Goal: Task Accomplishment & Management: Manage account settings

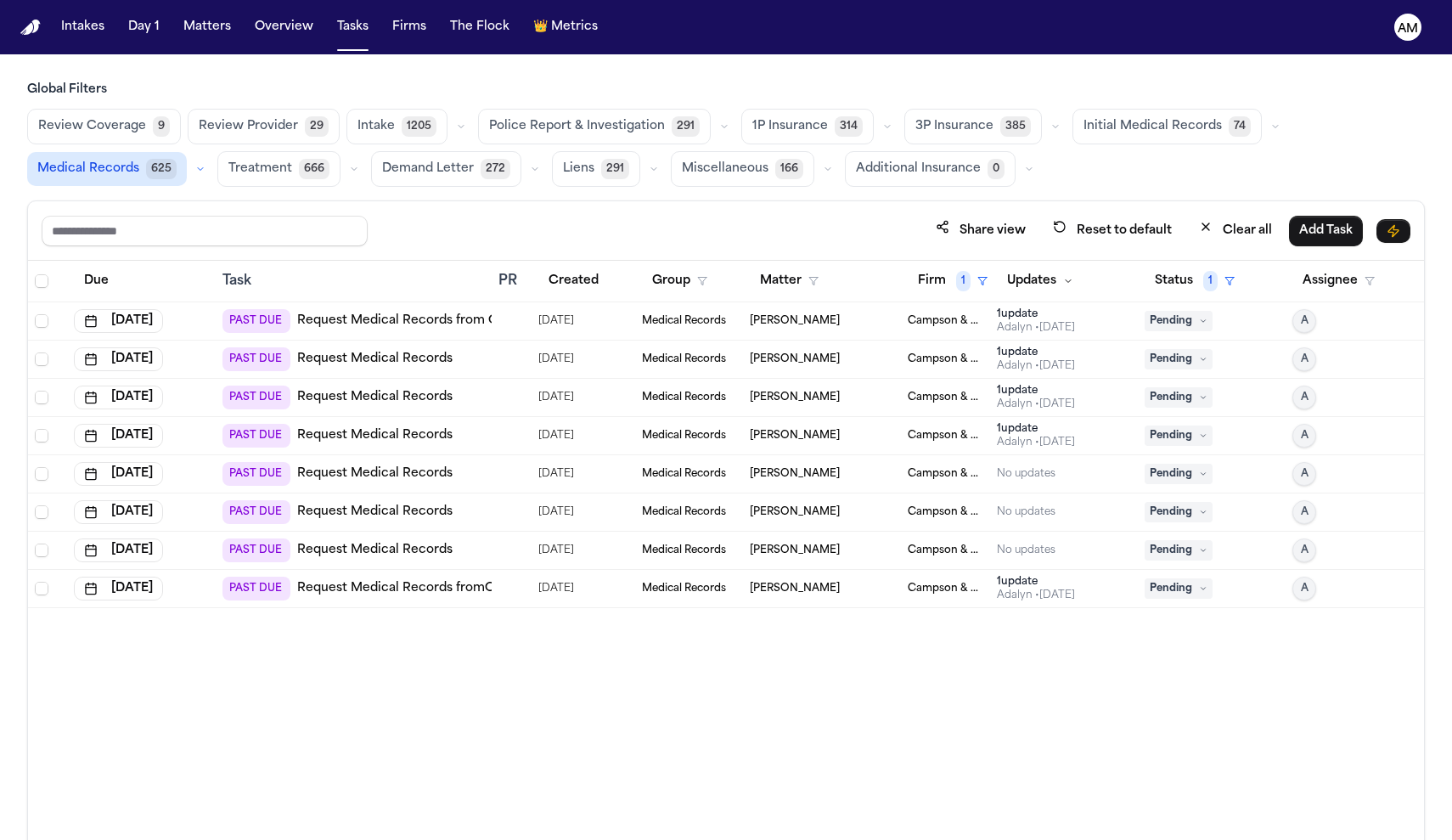
scroll to position [101, 0]
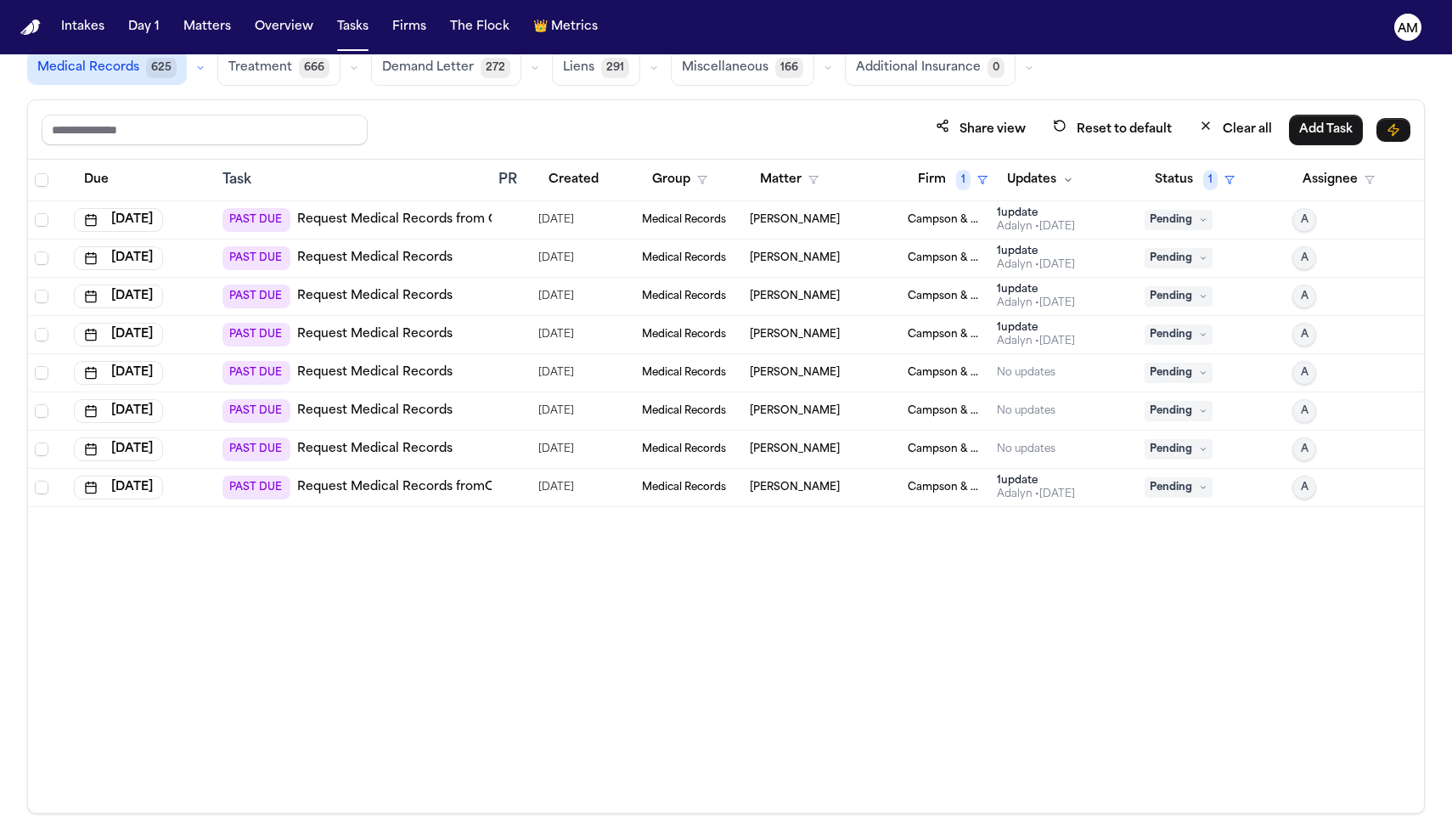
click at [409, 416] on link "Request Medical Records" at bounding box center [375, 410] width 155 height 17
click at [382, 412] on link "Request Medical Records" at bounding box center [375, 410] width 155 height 17
click at [311, 374] on link "Request Medical Records" at bounding box center [375, 372] width 155 height 17
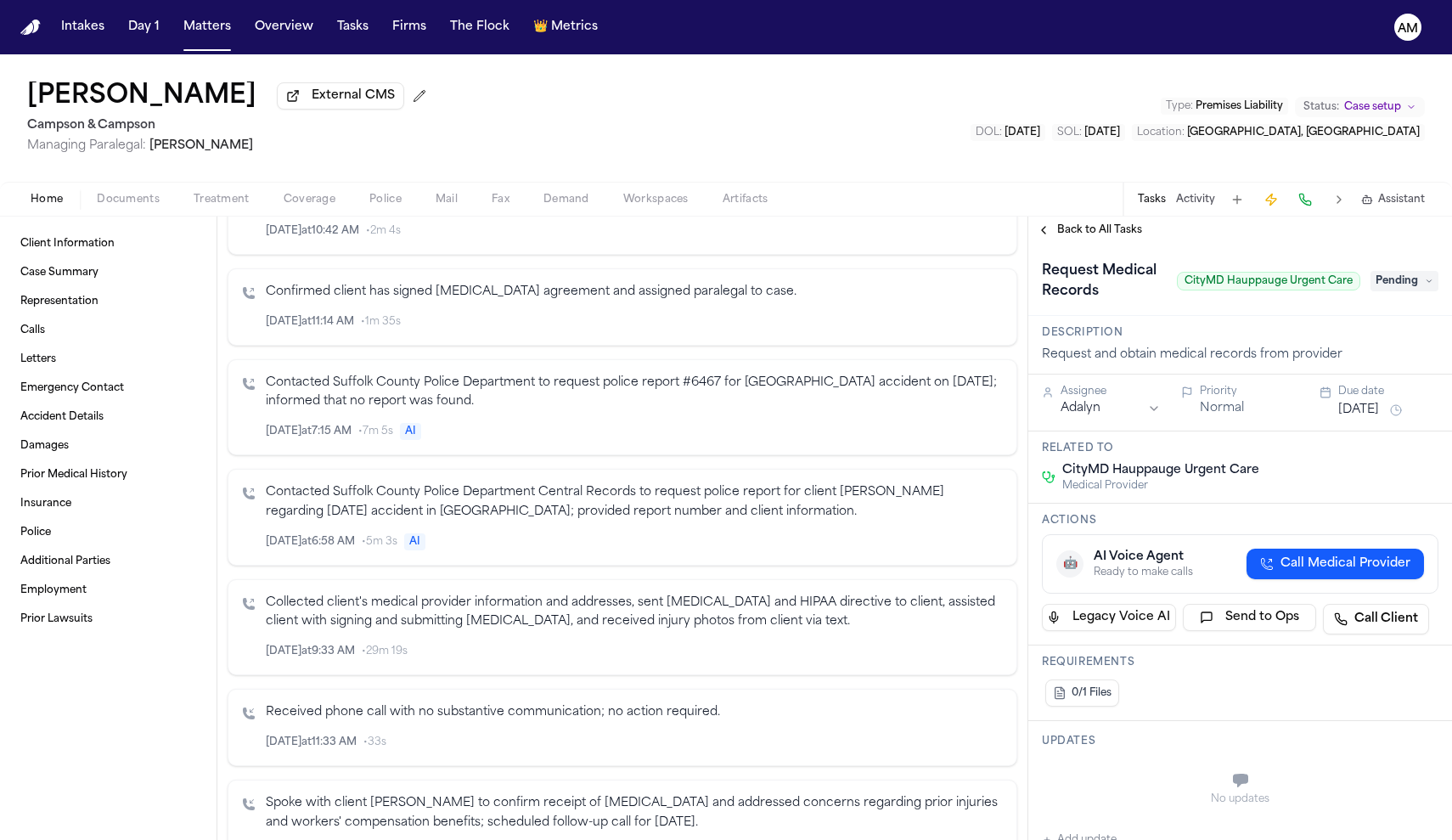
scroll to position [737, 0]
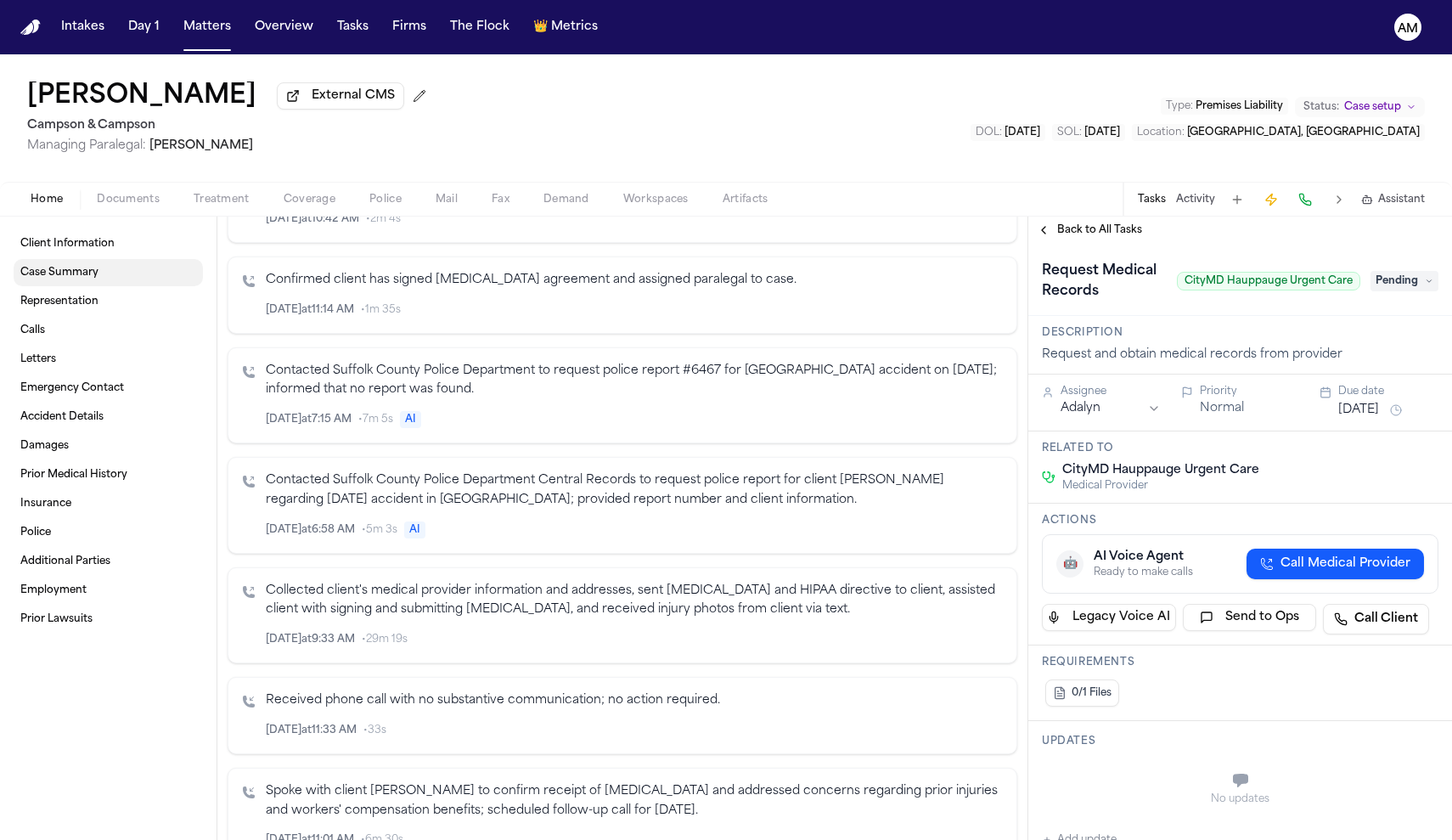
click at [115, 277] on link "Case Summary" at bounding box center [108, 272] width 189 height 27
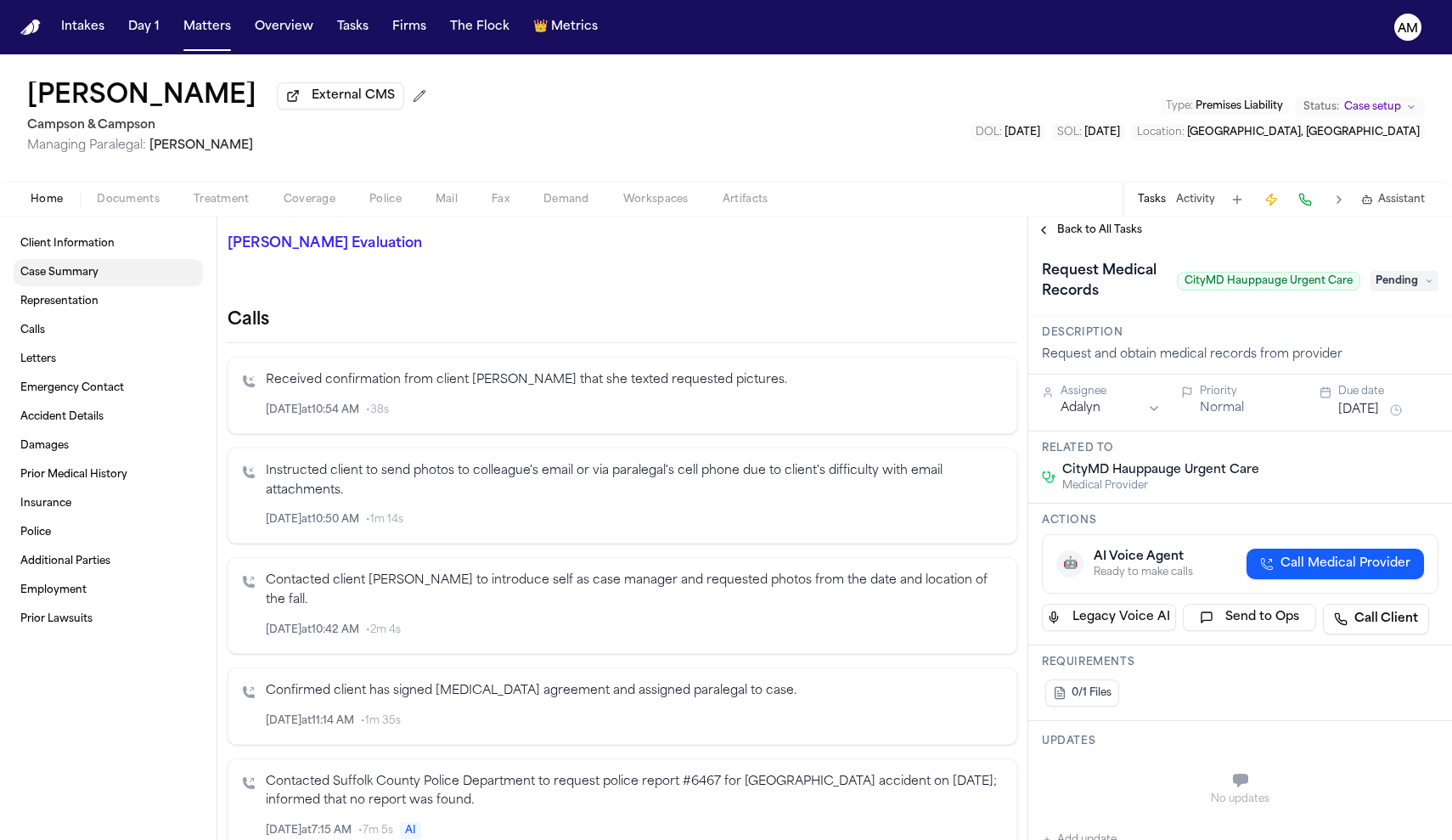
scroll to position [258, 0]
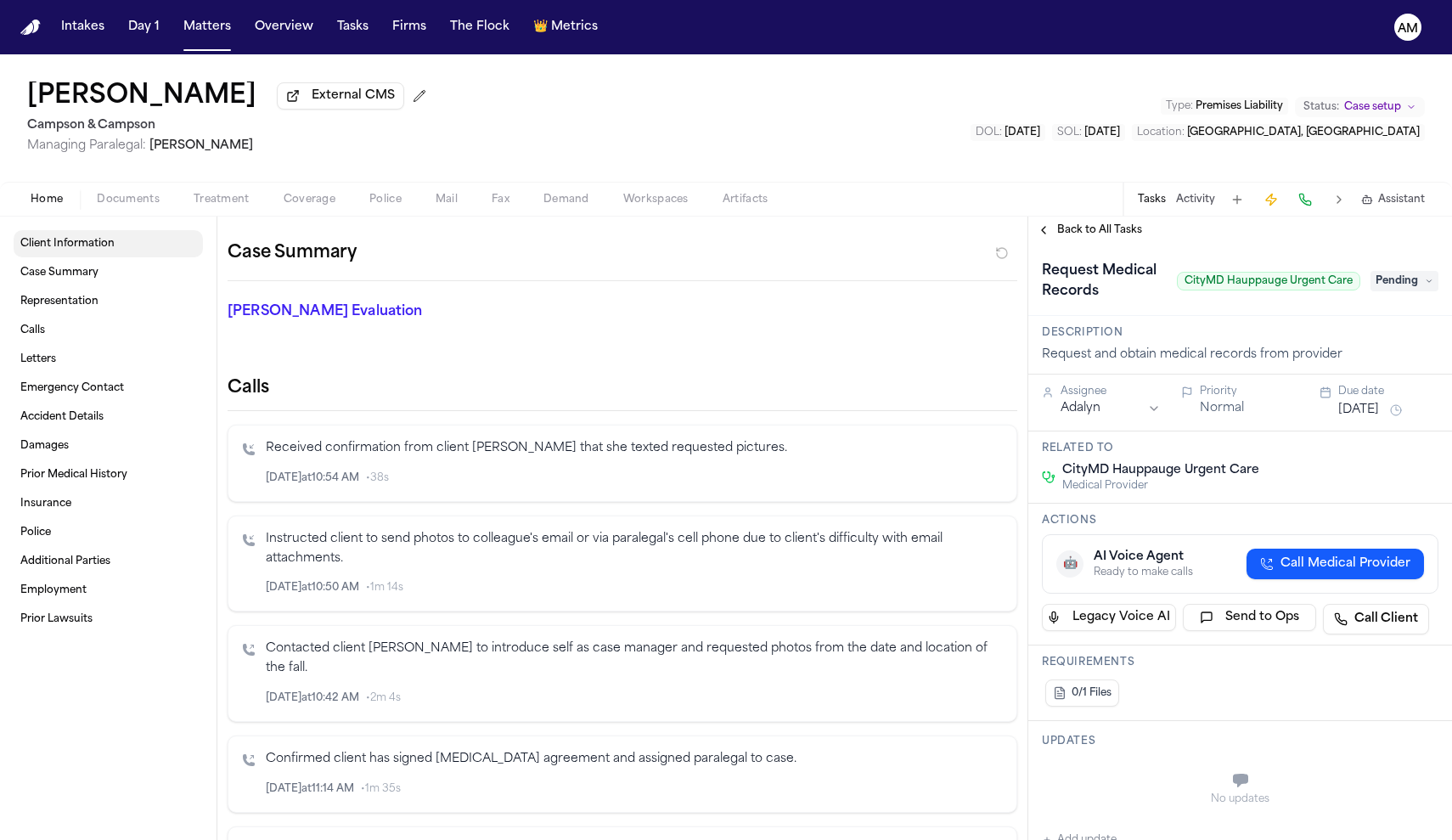
click at [116, 246] on link "Client Information" at bounding box center [108, 243] width 189 height 27
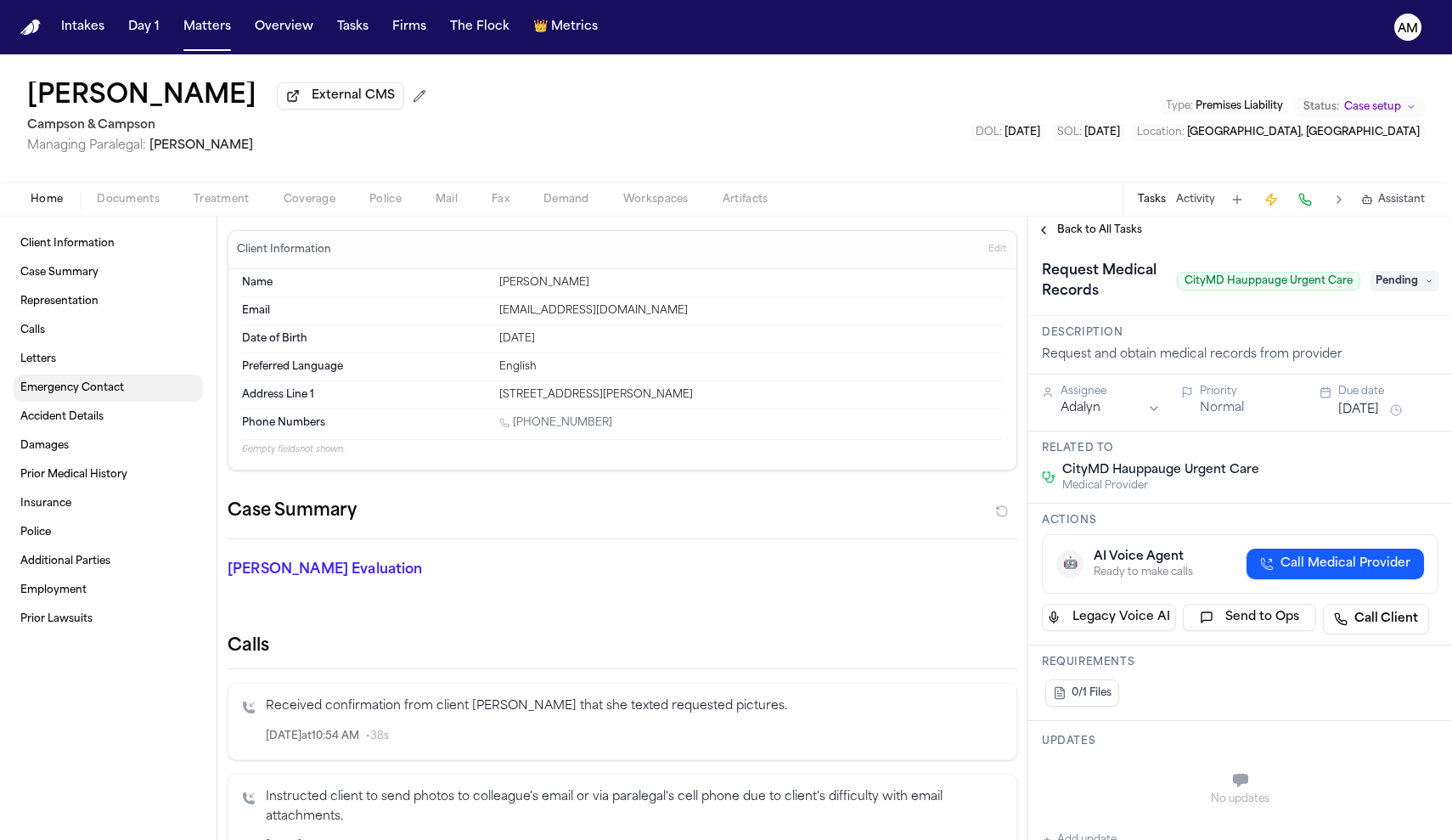
click at [79, 398] on link "Emergency Contact" at bounding box center [108, 387] width 189 height 27
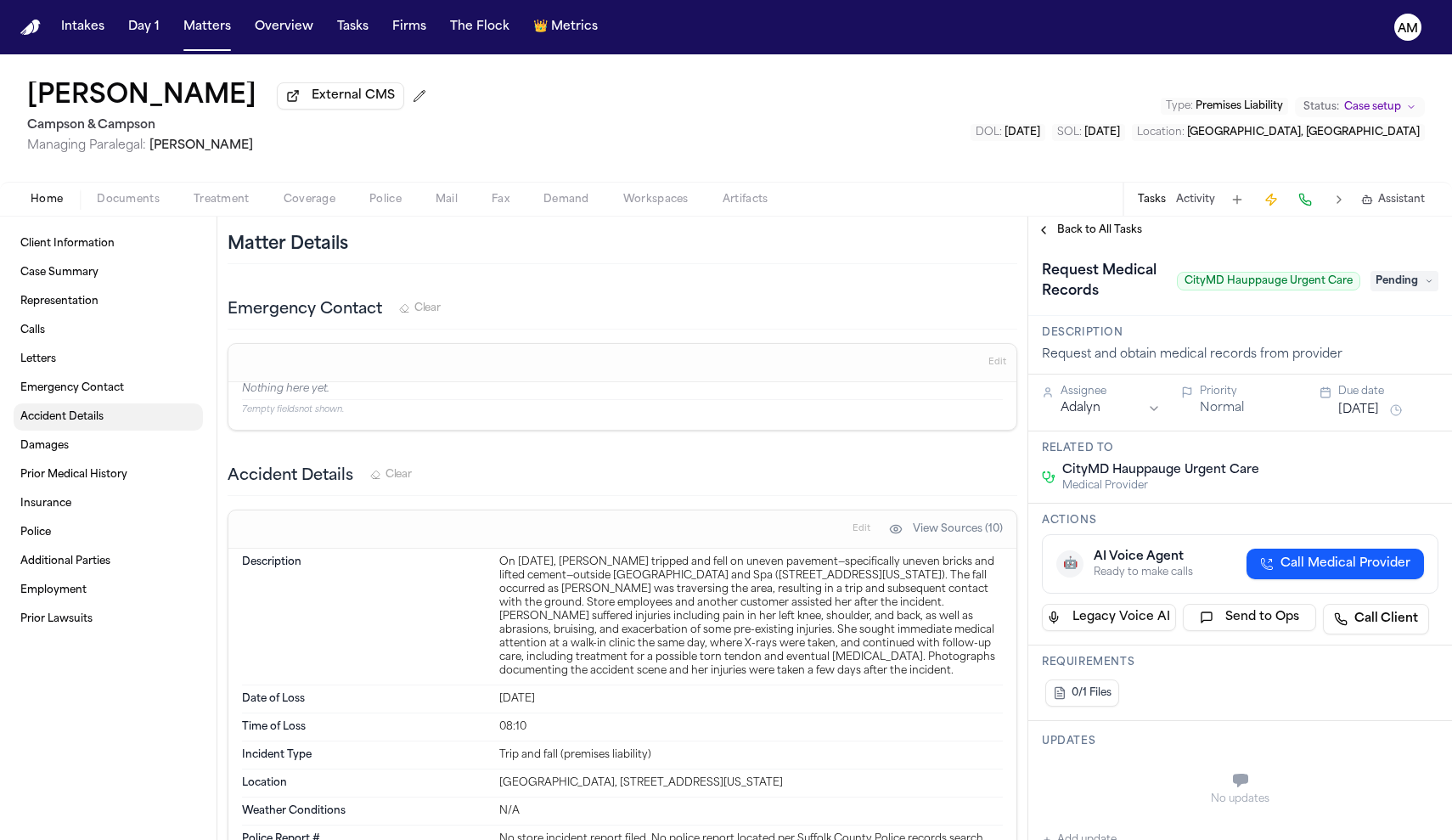
click at [79, 431] on link "Accident Details" at bounding box center [108, 416] width 189 height 27
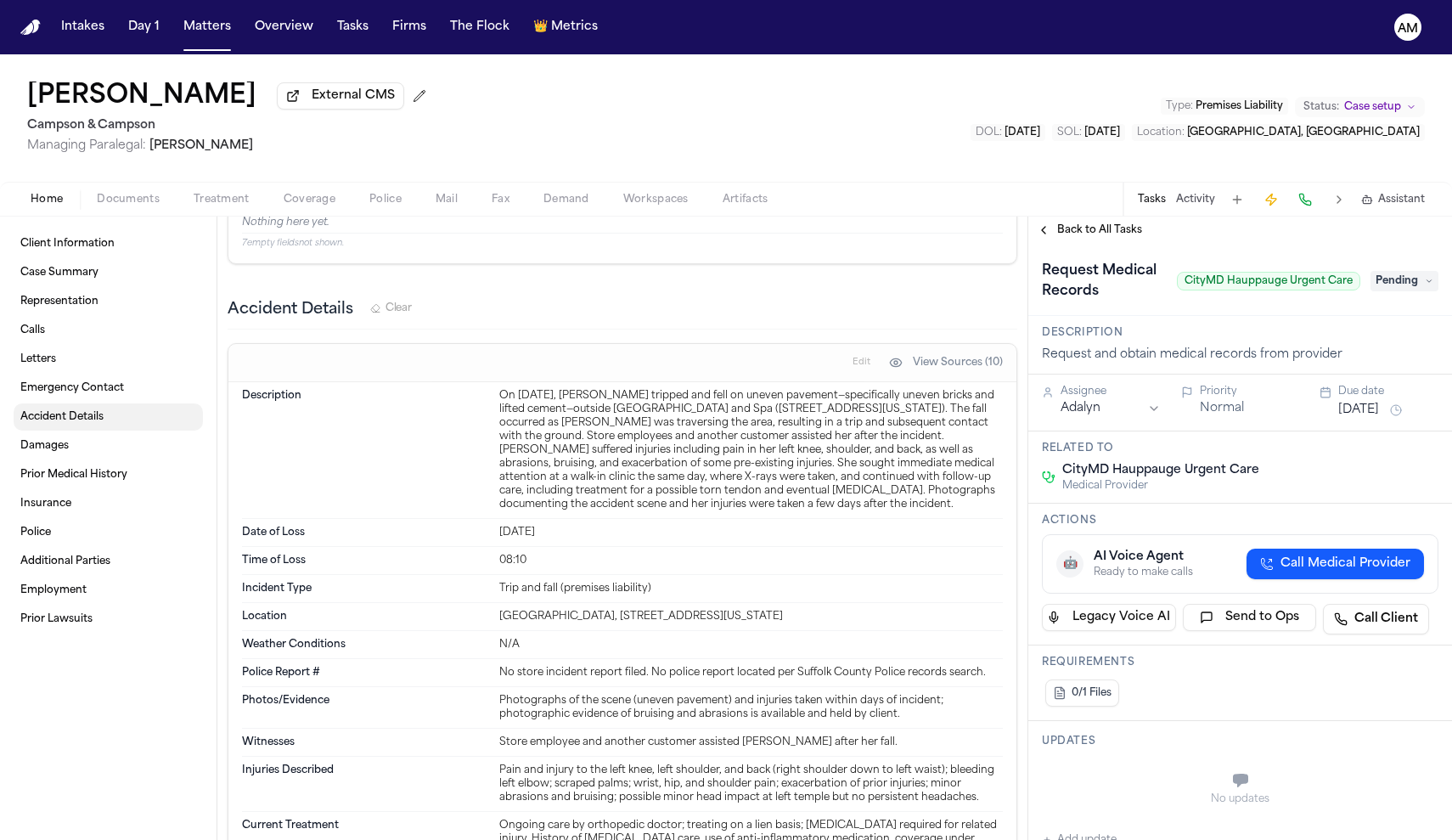
click at [79, 431] on link "Accident Details" at bounding box center [108, 416] width 189 height 27
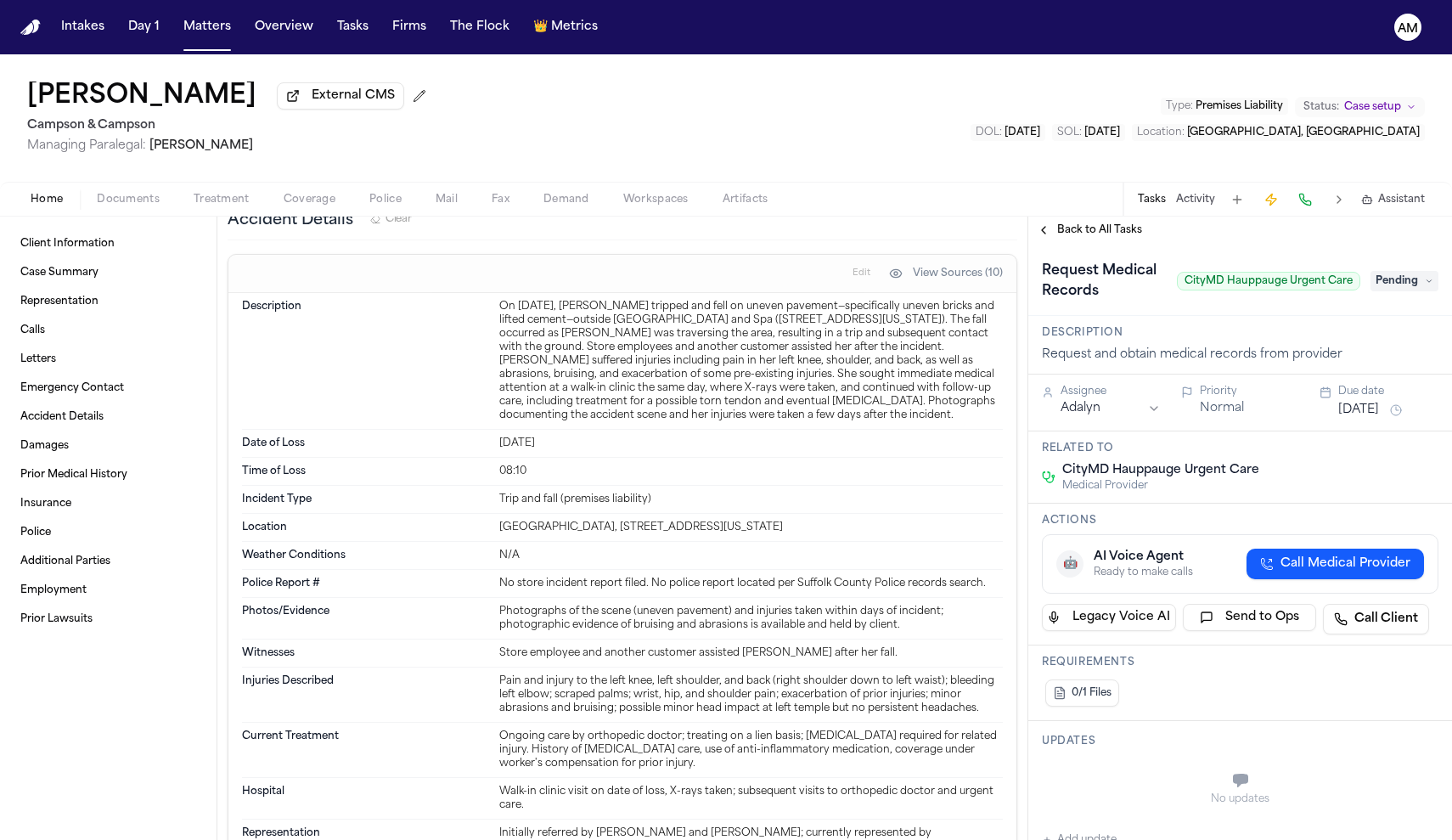
scroll to position [2390, 0]
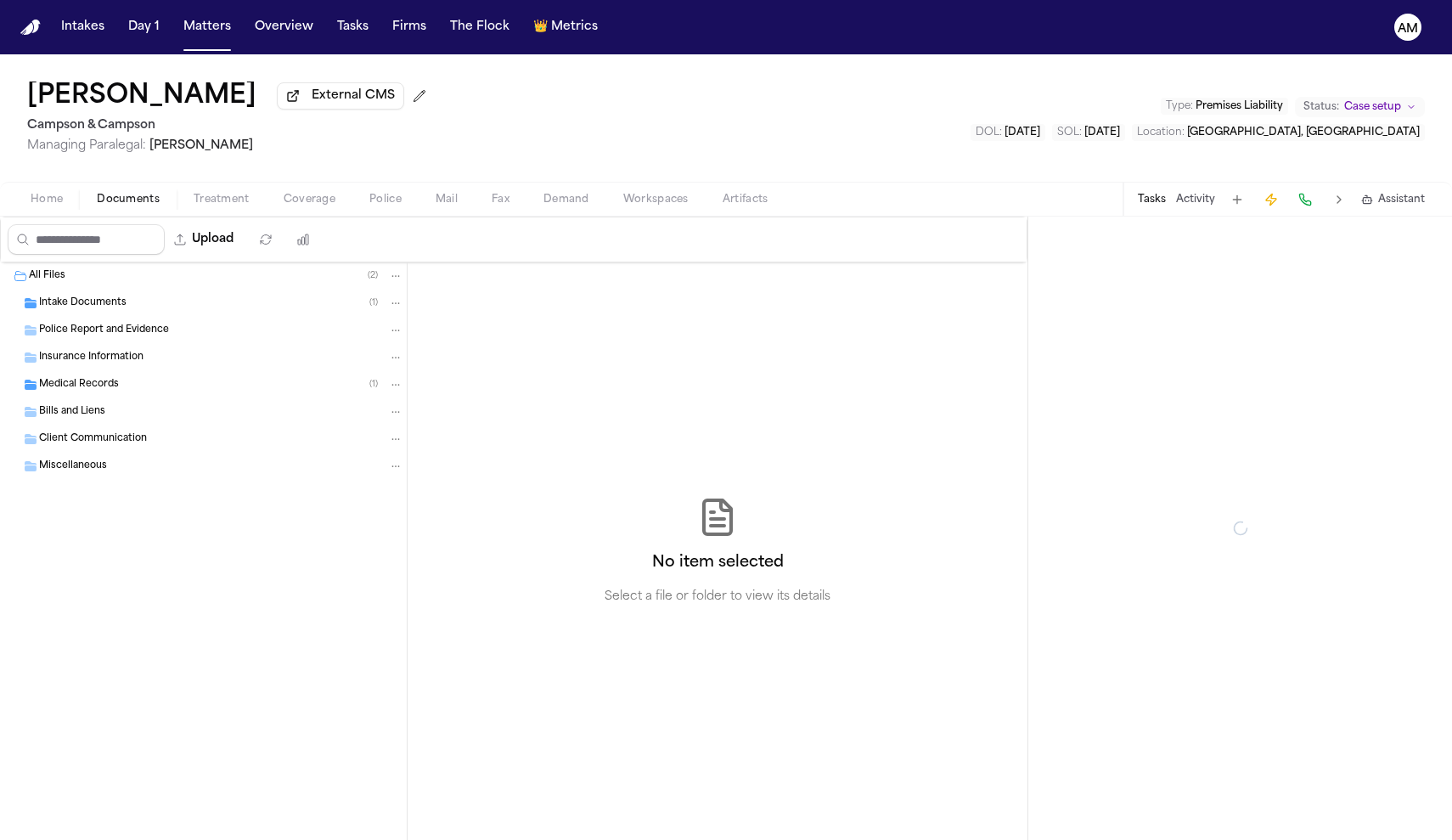
click at [118, 204] on span "Documents" at bounding box center [128, 200] width 63 height 14
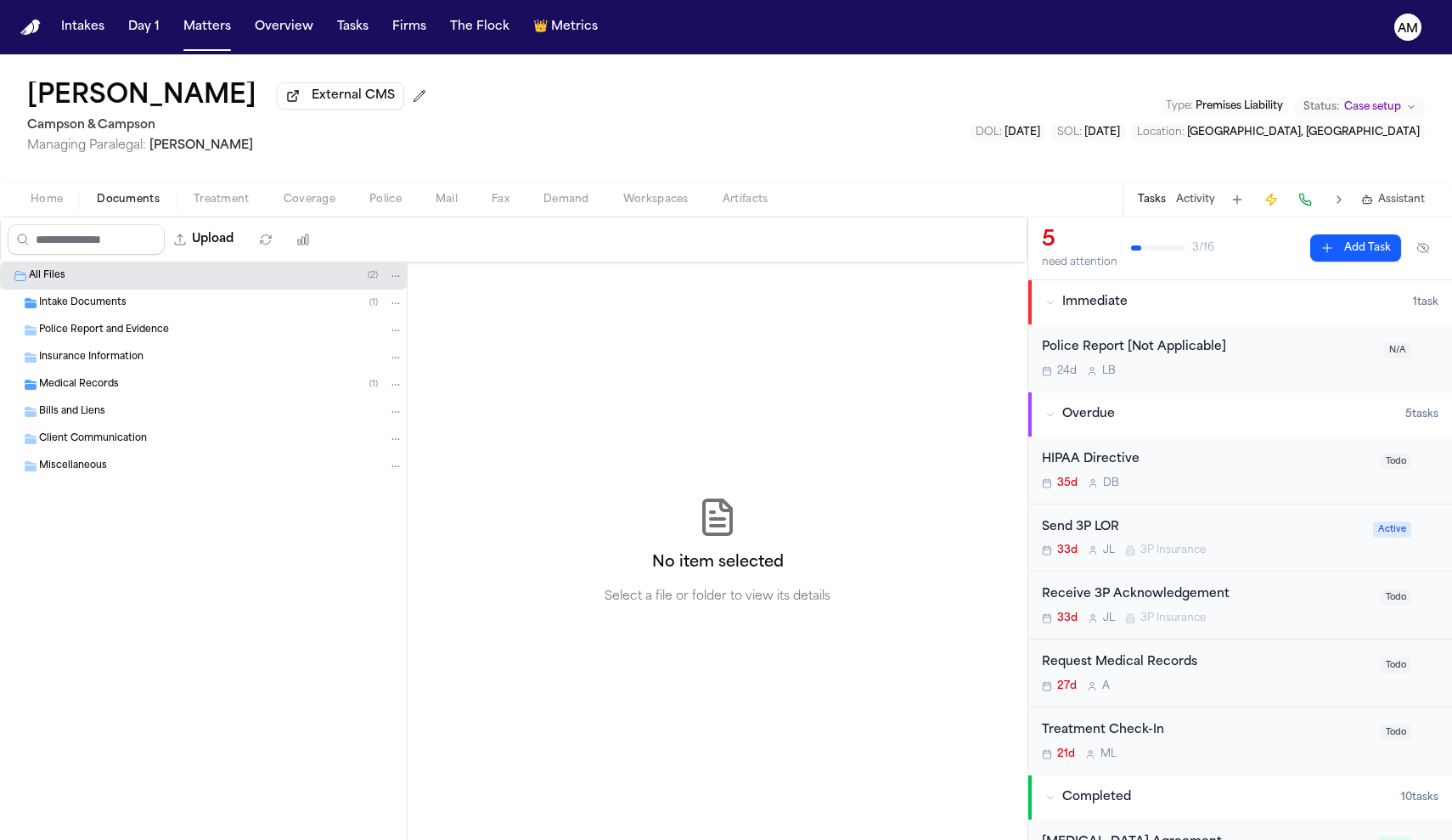
click at [118, 310] on span "Intake Documents" at bounding box center [82, 304] width 88 height 15
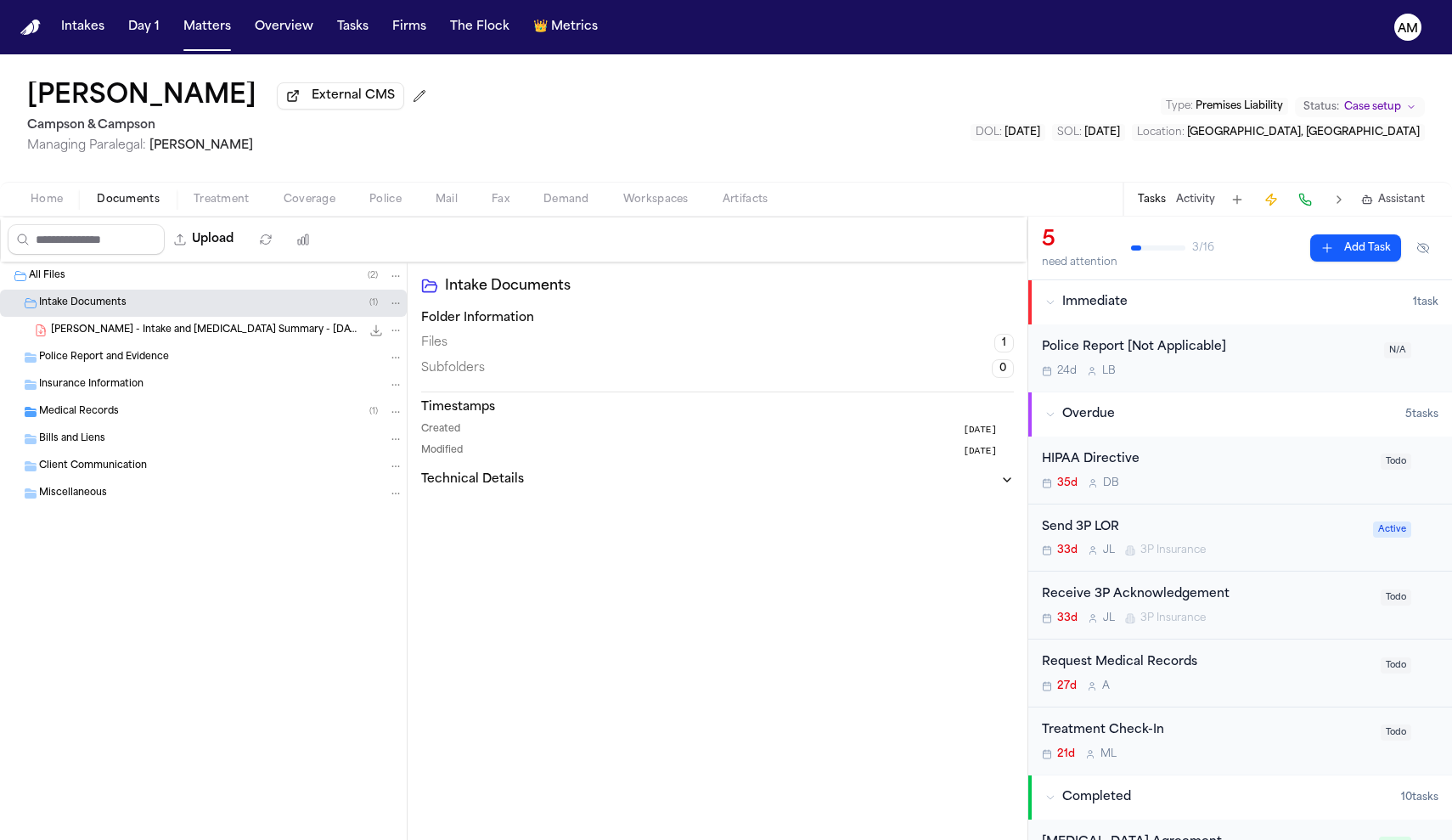
click at [447, 342] on span "Files" at bounding box center [434, 343] width 26 height 17
click at [239, 336] on span "M. Kamitsis - Intake and Retainer Summary - 8.25.25" at bounding box center [205, 331] width 310 height 15
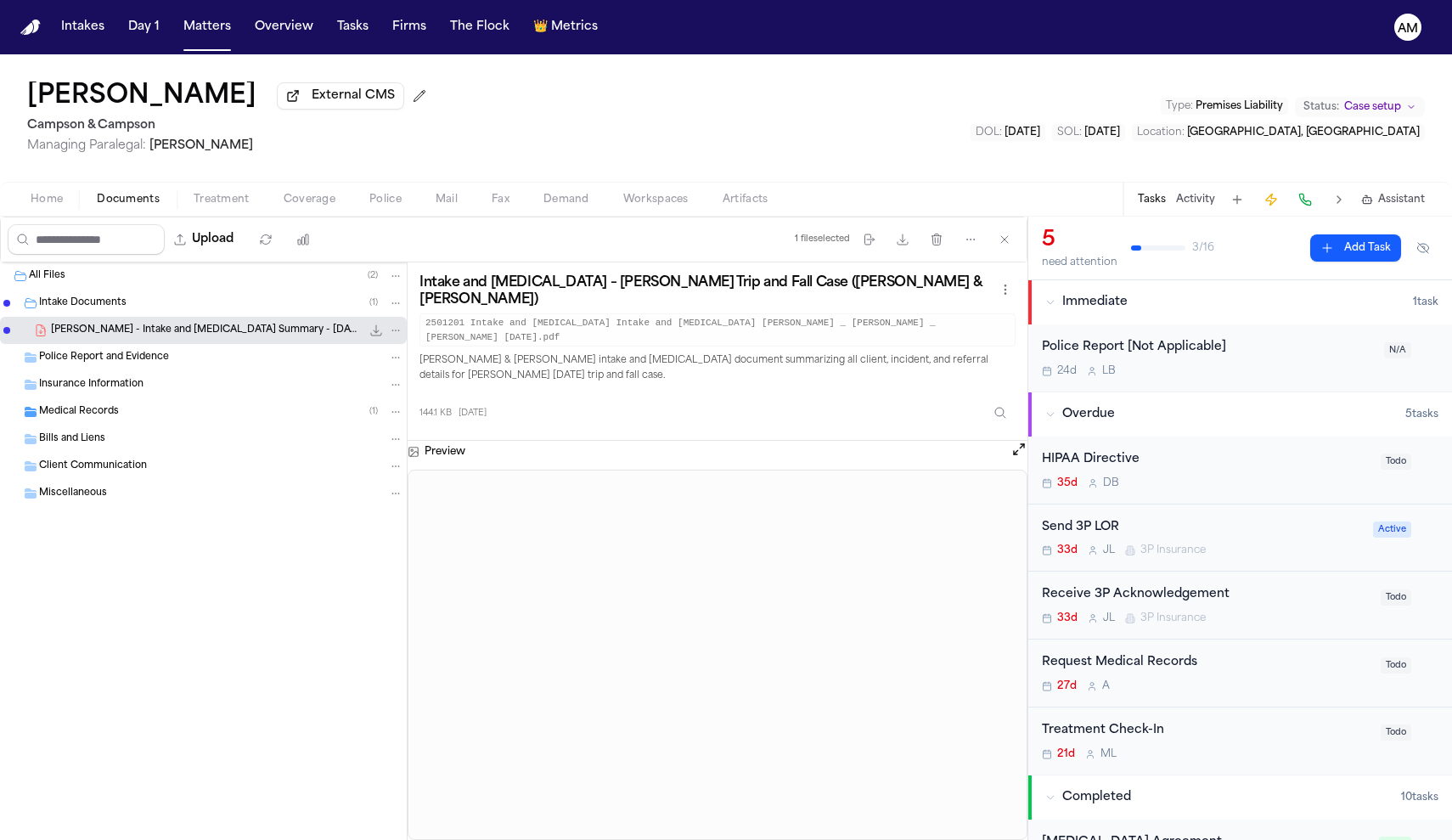
click at [89, 413] on span "Medical Records" at bounding box center [79, 412] width 79 height 15
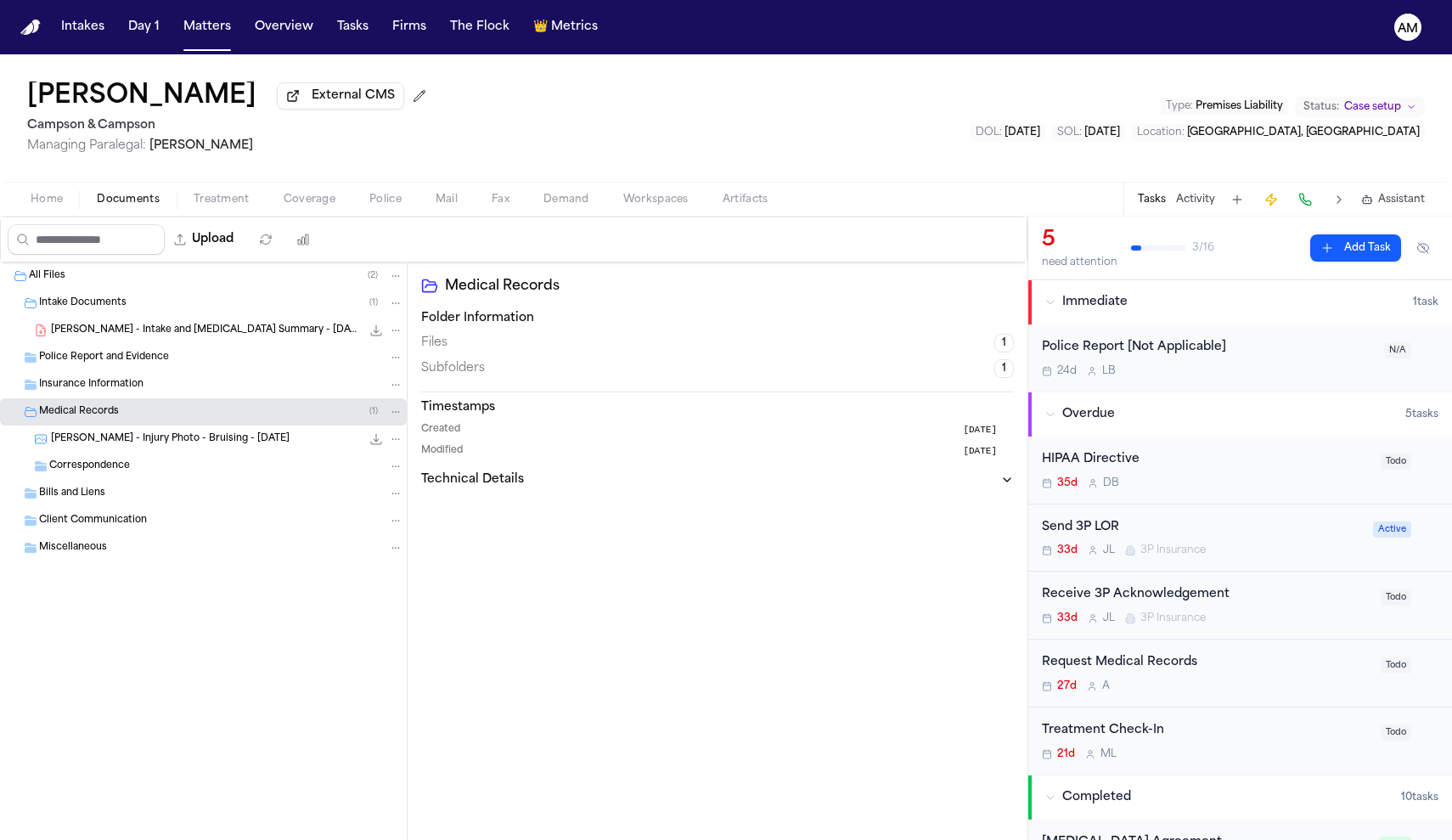
click at [106, 445] on span "M. Kamitsis - Injury Photo - Bruising - 9.12.25" at bounding box center [170, 440] width 238 height 15
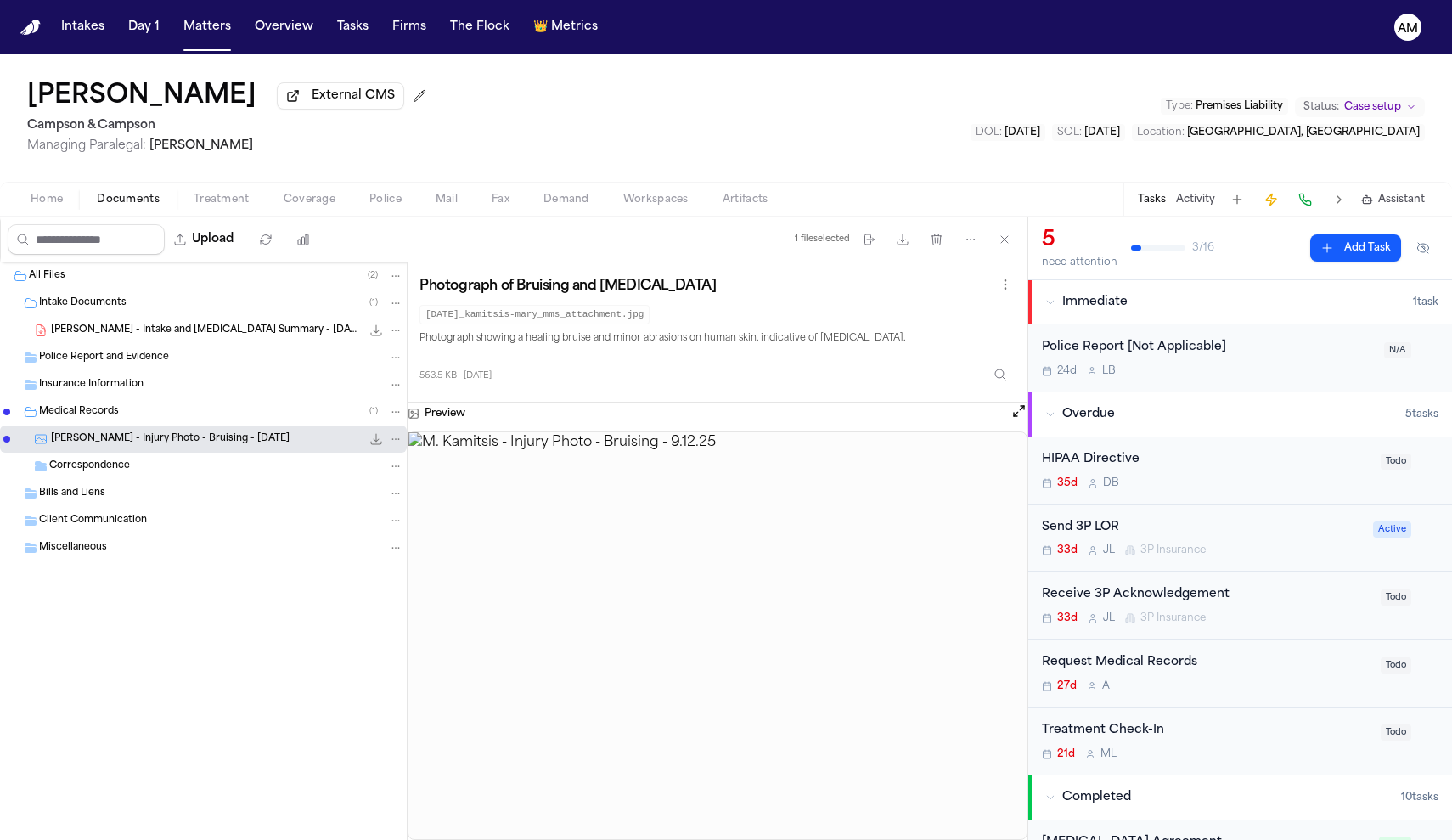
click at [840, 578] on img at bounding box center [717, 636] width 618 height 407
click at [87, 416] on span "Medical Records" at bounding box center [79, 412] width 79 height 15
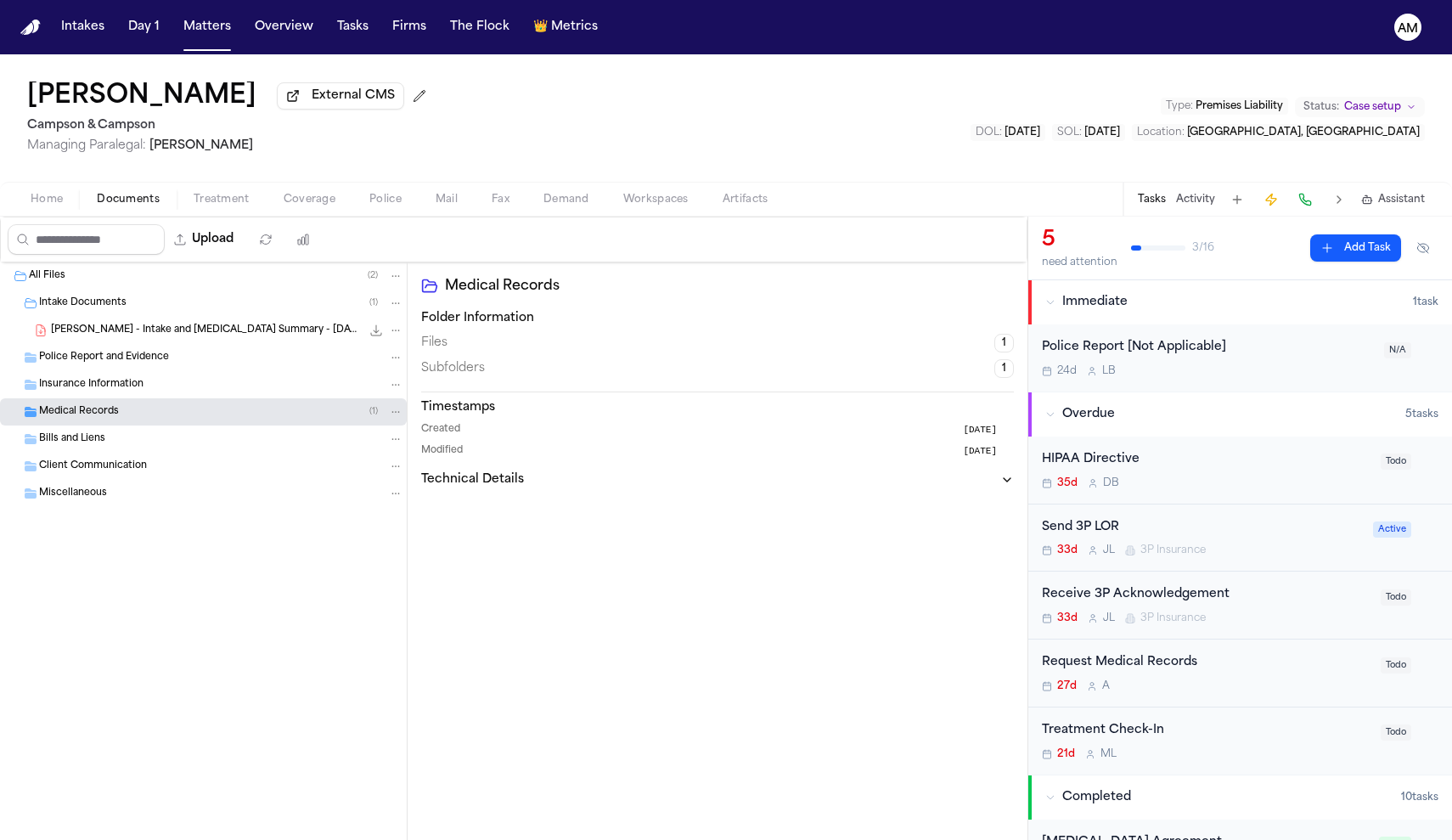
click at [60, 204] on span "Home" at bounding box center [46, 200] width 32 height 14
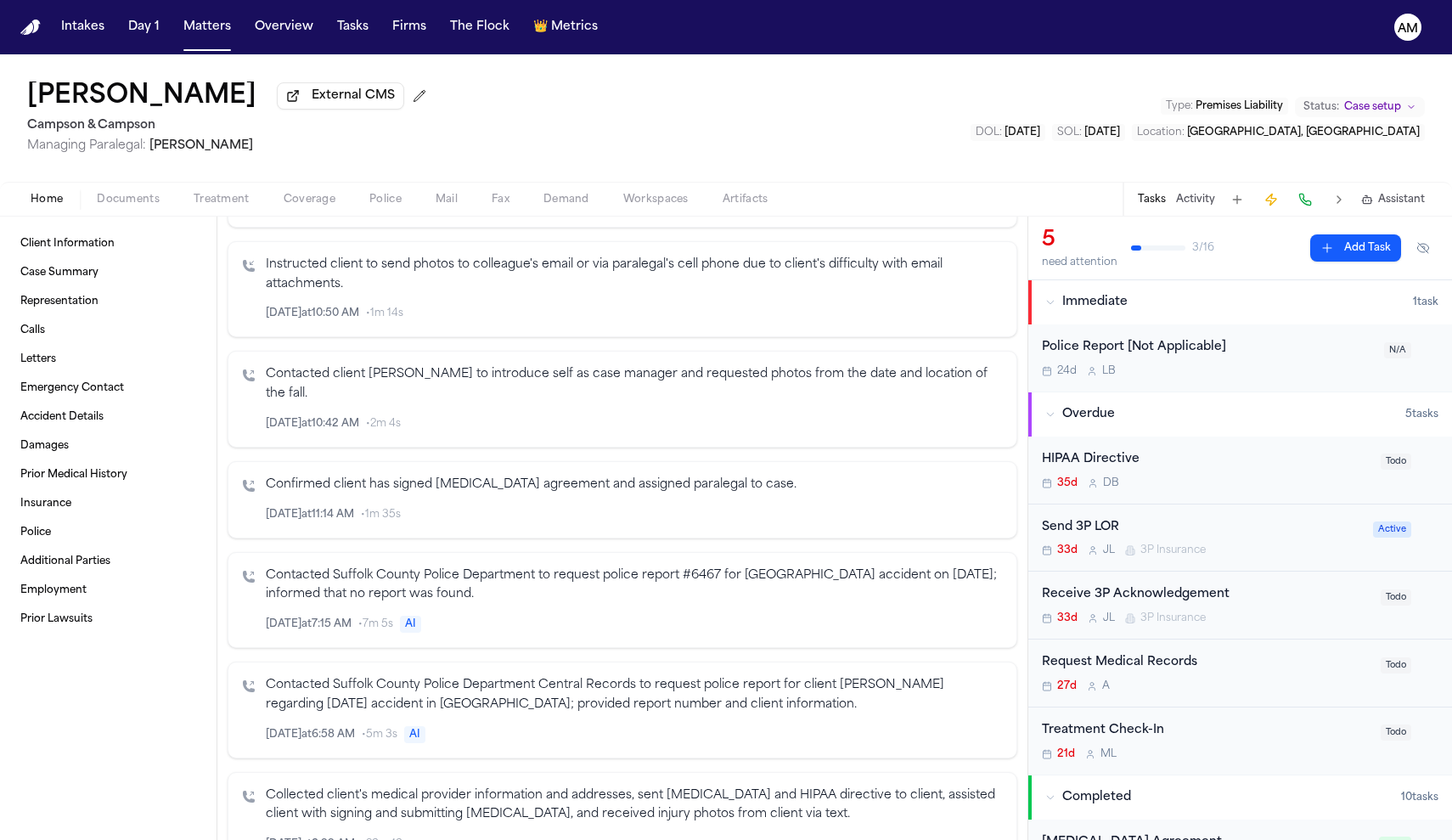
scroll to position [507, 0]
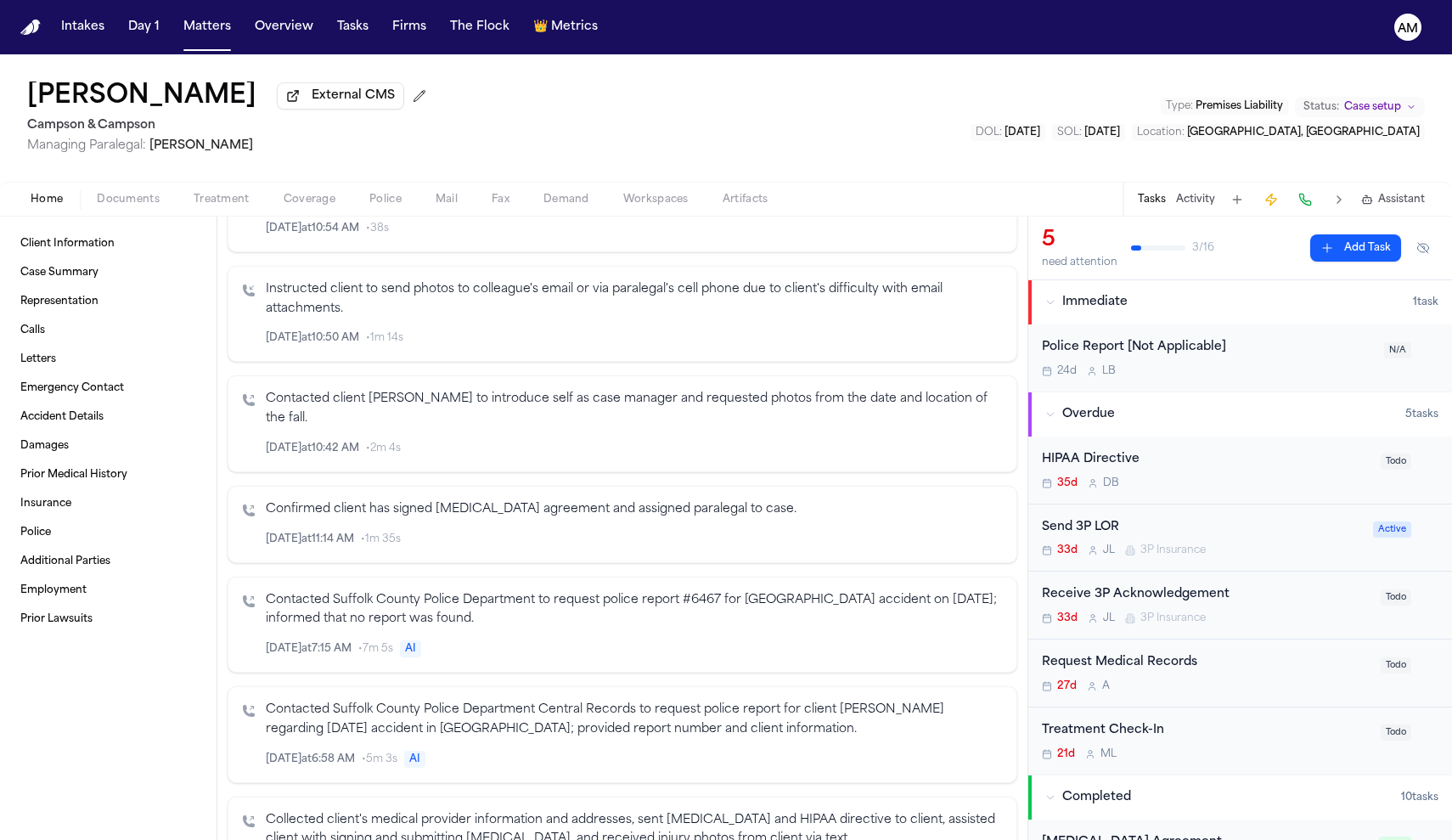
click at [470, 413] on div "Contacted client Mary to introduce self as case manager and requested photos fr…" at bounding box center [634, 423] width 737 height 67
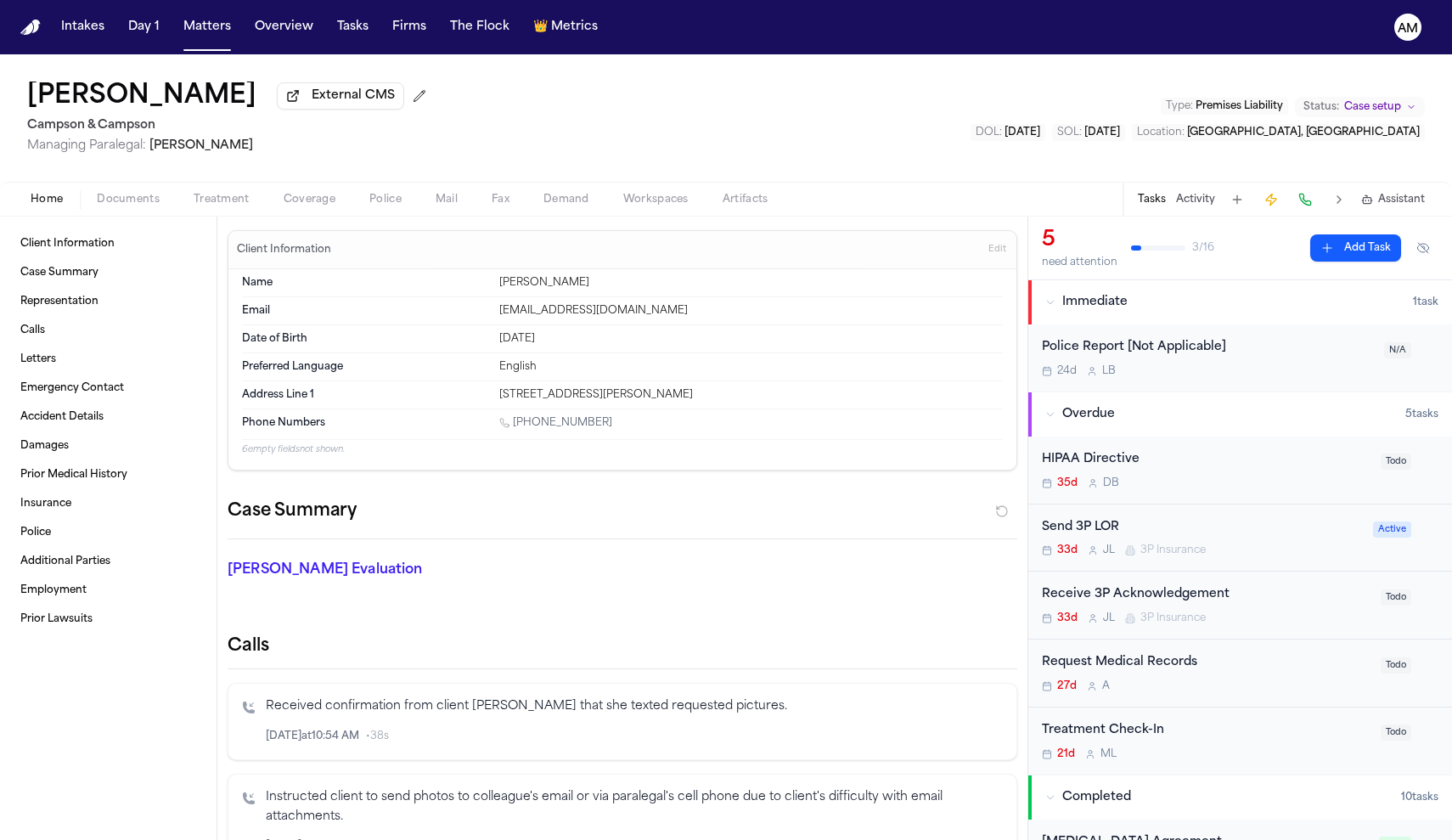
scroll to position [0, 0]
drag, startPoint x: 499, startPoint y: 400, endPoint x: 625, endPoint y: 395, distance: 126.1
click at [625, 395] on div "[STREET_ADDRESS][PERSON_NAME]" at bounding box center [750, 395] width 504 height 14
copy div "15 Nowick Ln Smithtown,"
drag, startPoint x: 641, startPoint y: 322, endPoint x: 538, endPoint y: 319, distance: 103.0
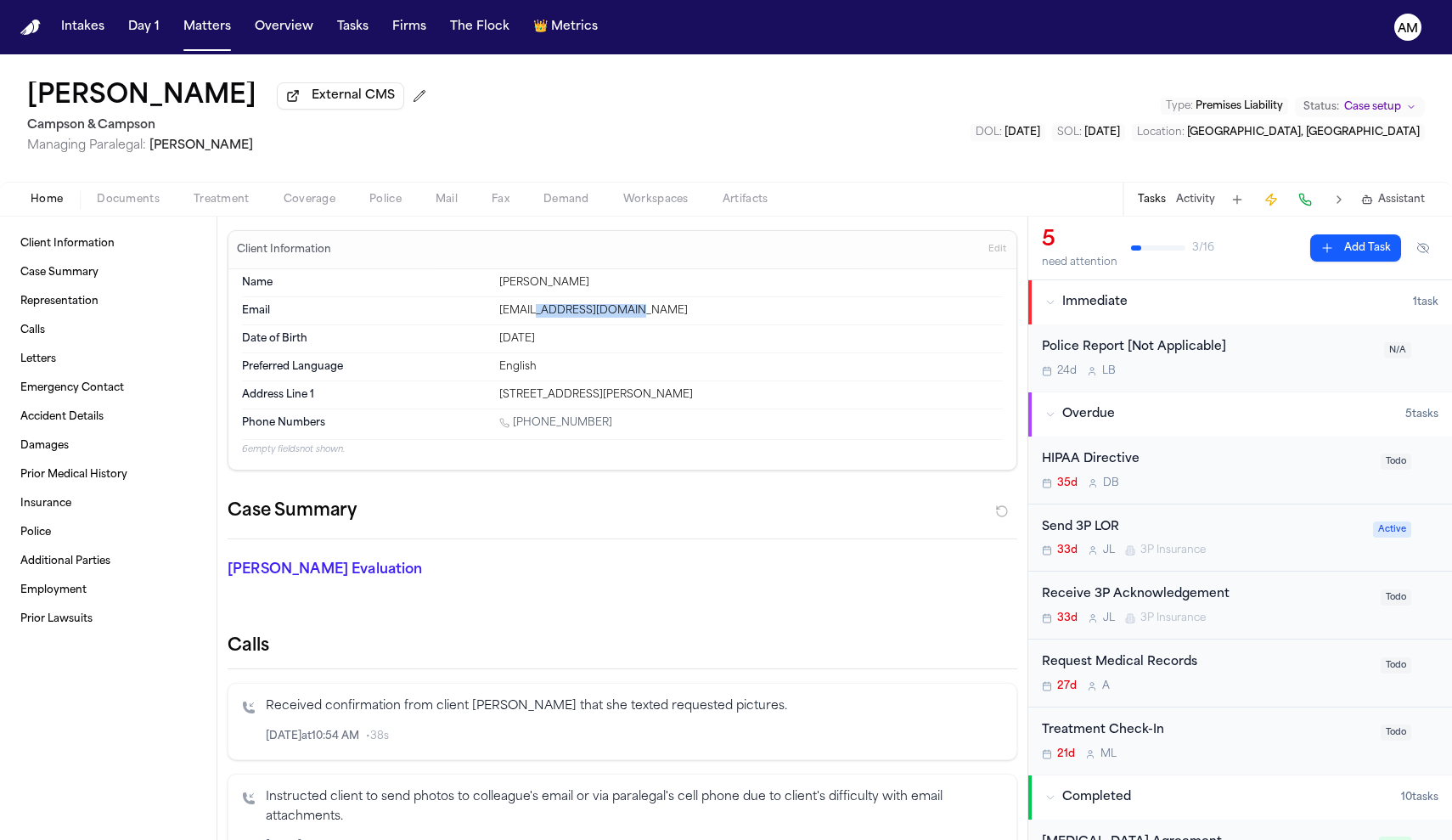
click at [533, 319] on div "Email marykamitsis@gmail.com" at bounding box center [622, 311] width 761 height 28
drag, startPoint x: 538, startPoint y: 319, endPoint x: 643, endPoint y: 312, distance: 105.2
click at [643, 312] on div "[EMAIL_ADDRESS][DOMAIN_NAME]" at bounding box center [750, 310] width 504 height 14
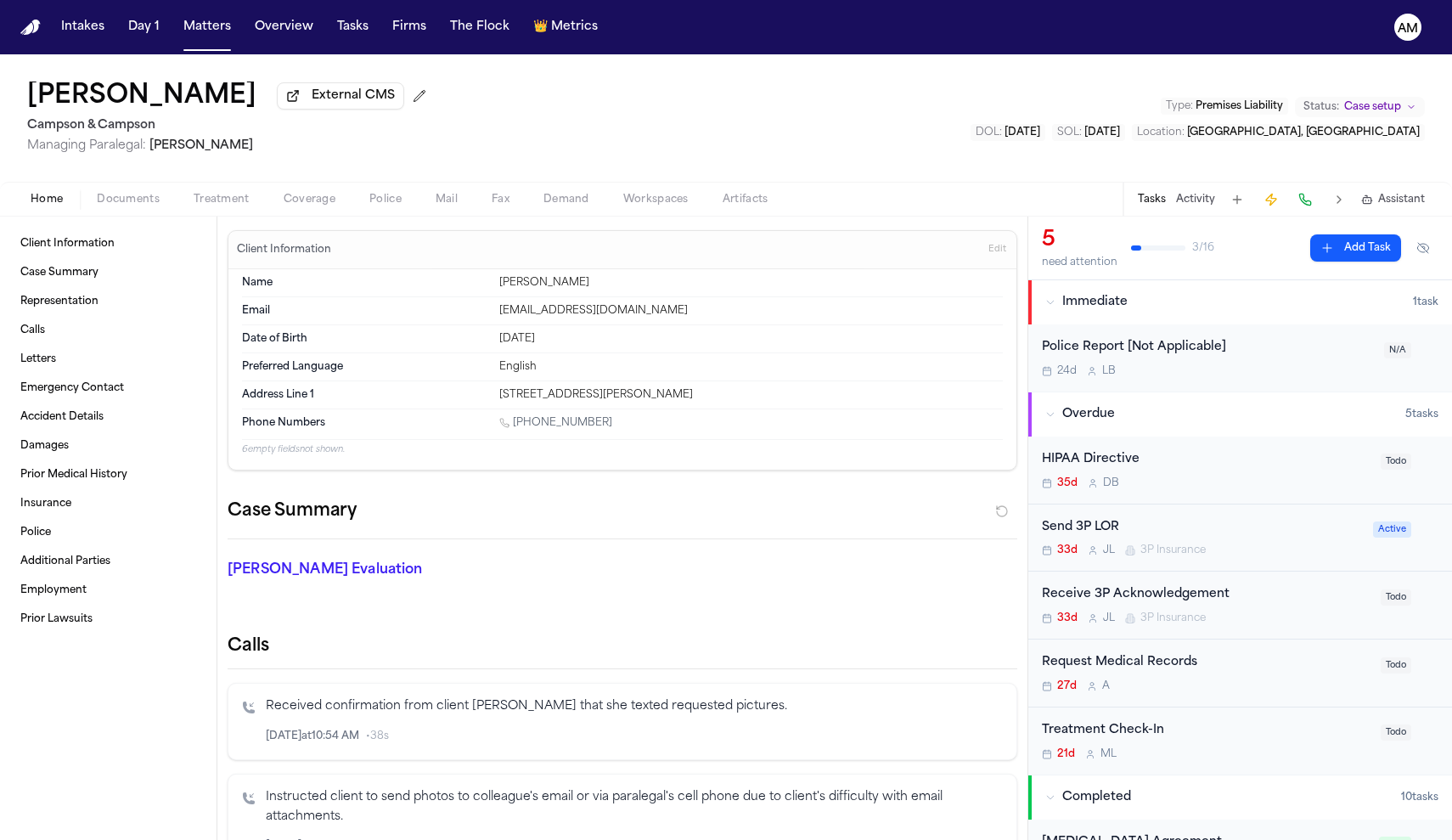
click at [623, 313] on div "[EMAIL_ADDRESS][DOMAIN_NAME]" at bounding box center [750, 310] width 504 height 14
drag, startPoint x: 632, startPoint y: 316, endPoint x: 480, endPoint y: 317, distance: 152.0
click at [479, 317] on div "Email marykamitsis@gmail.com" at bounding box center [622, 311] width 761 height 28
copy div "[EMAIL_ADDRESS][DOMAIN_NAME]"
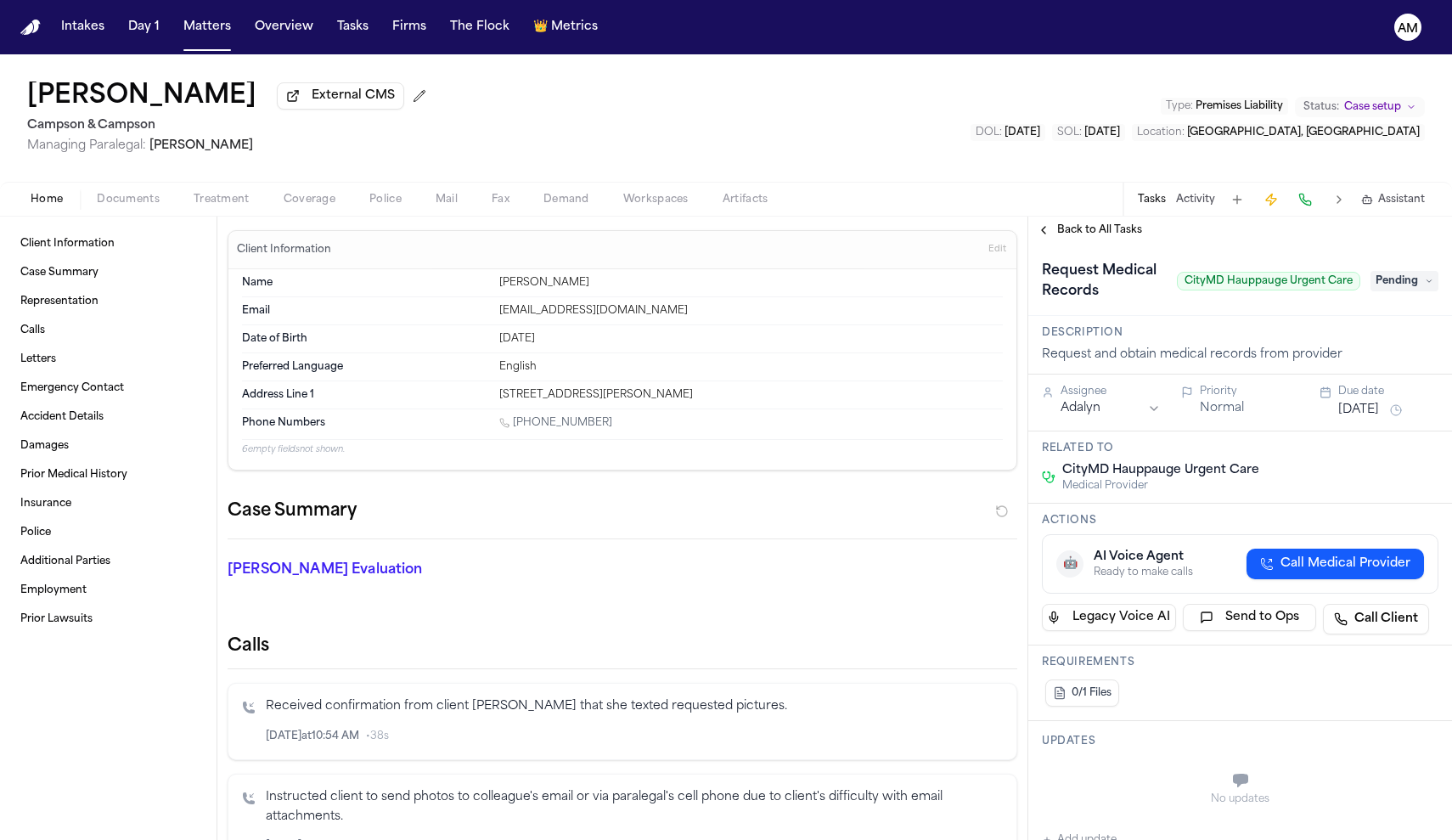
click at [1397, 283] on span "Pending" at bounding box center [1404, 281] width 67 height 20
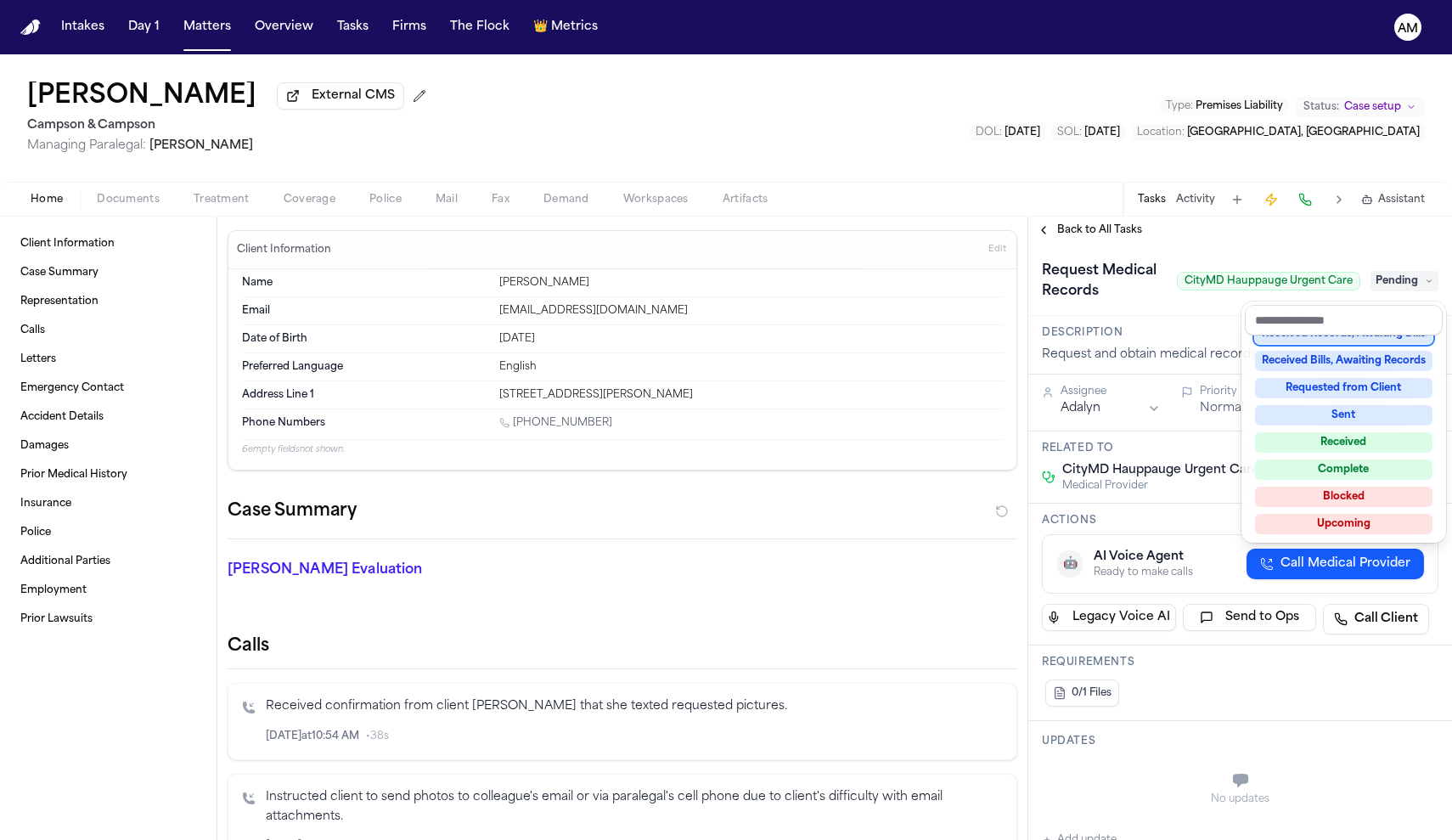
scroll to position [262, 0]
click at [1383, 497] on div "Blocked" at bounding box center [1344, 498] width 177 height 20
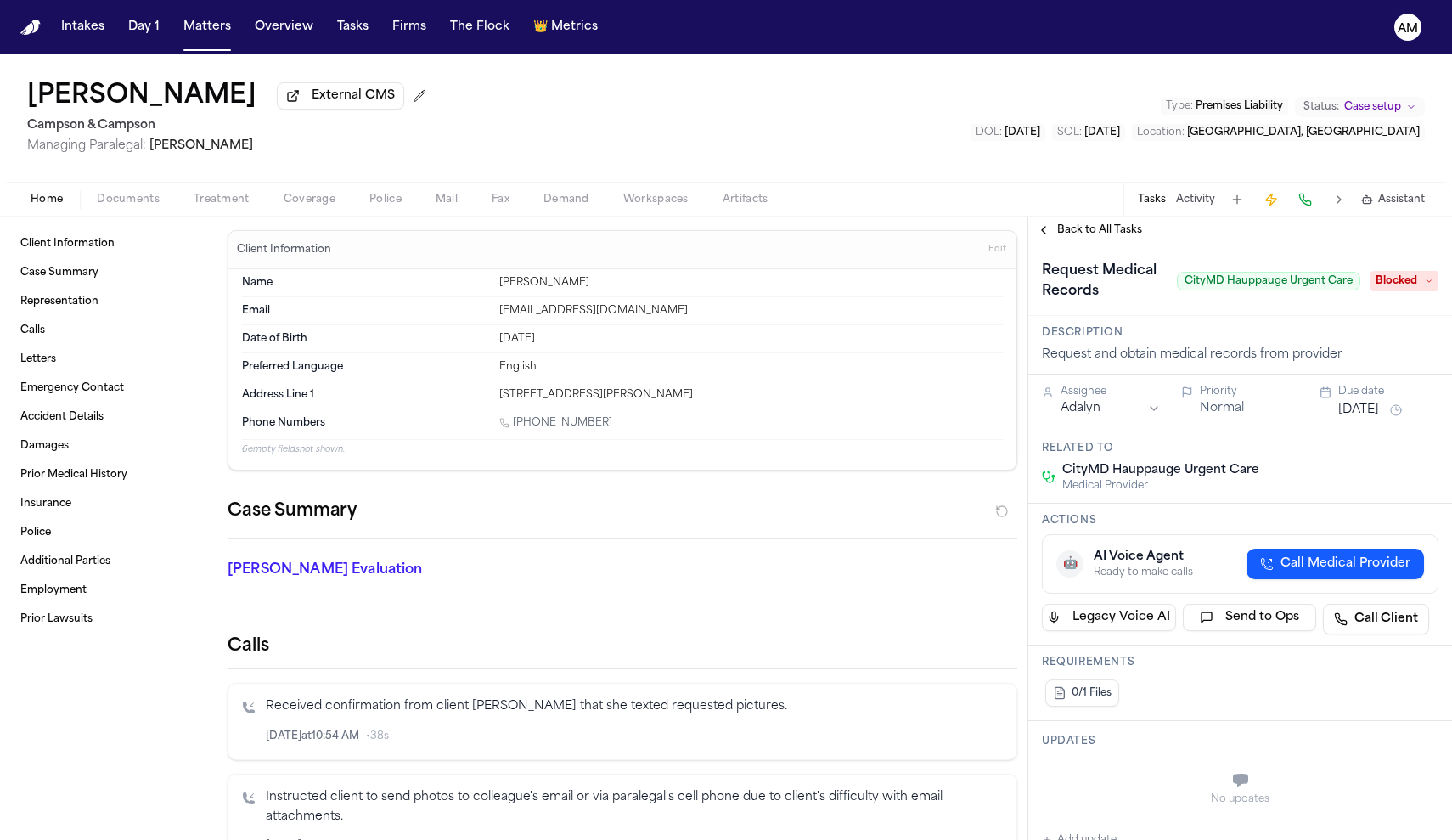
click at [1080, 415] on html "Intakes Day 1 Matters Overview Tasks Firms The Flock 👑 Metrics AM [PERSON_NAME]…" at bounding box center [726, 420] width 1452 height 840
click at [1371, 405] on button "[DATE]" at bounding box center [1359, 410] width 41 height 17
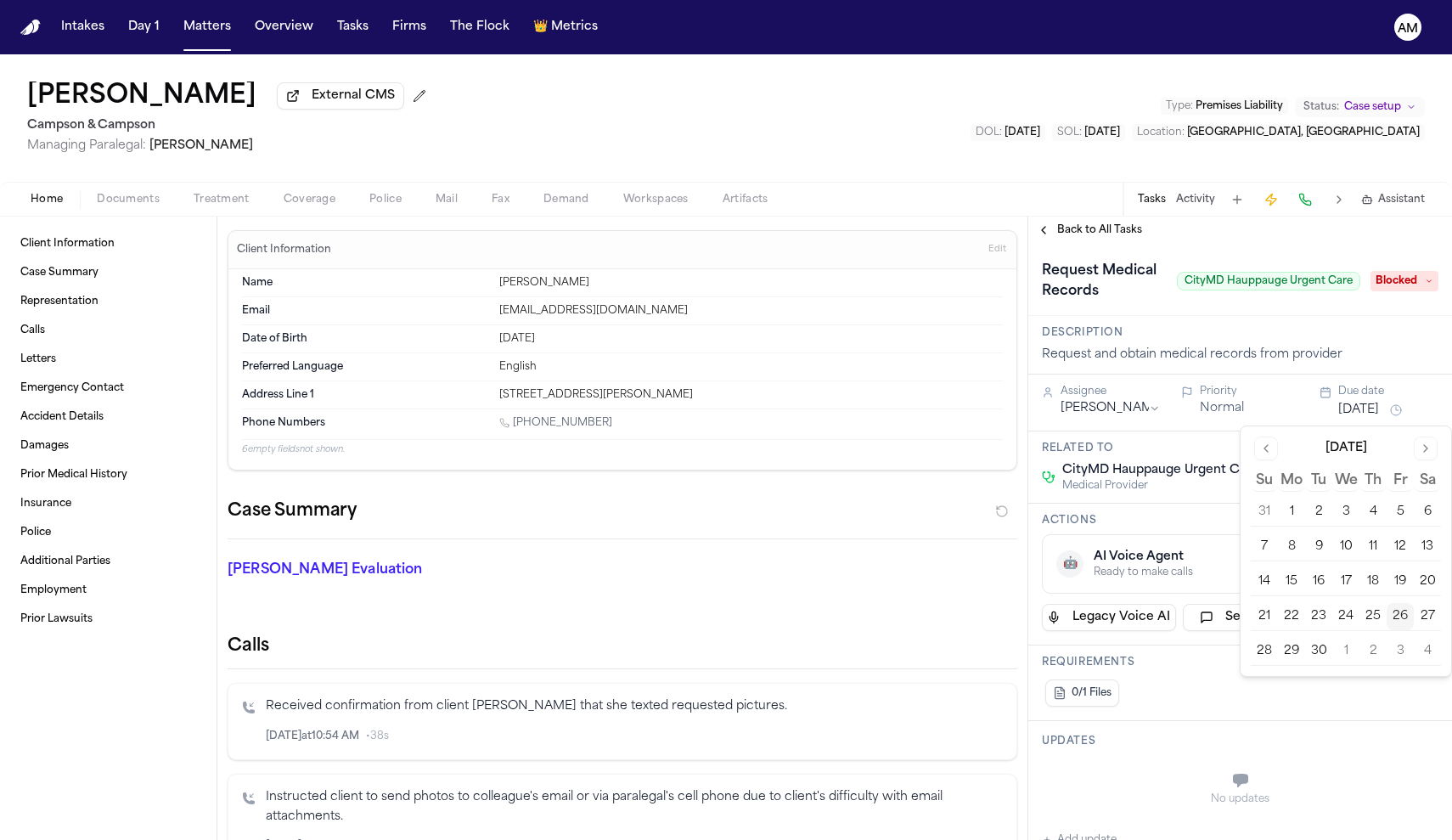
click at [1354, 653] on button "1" at bounding box center [1345, 651] width 27 height 27
click at [1354, 650] on button "1" at bounding box center [1345, 651] width 27 height 27
click at [1269, 710] on div "0/1 Files" at bounding box center [1239, 692] width 397 height 34
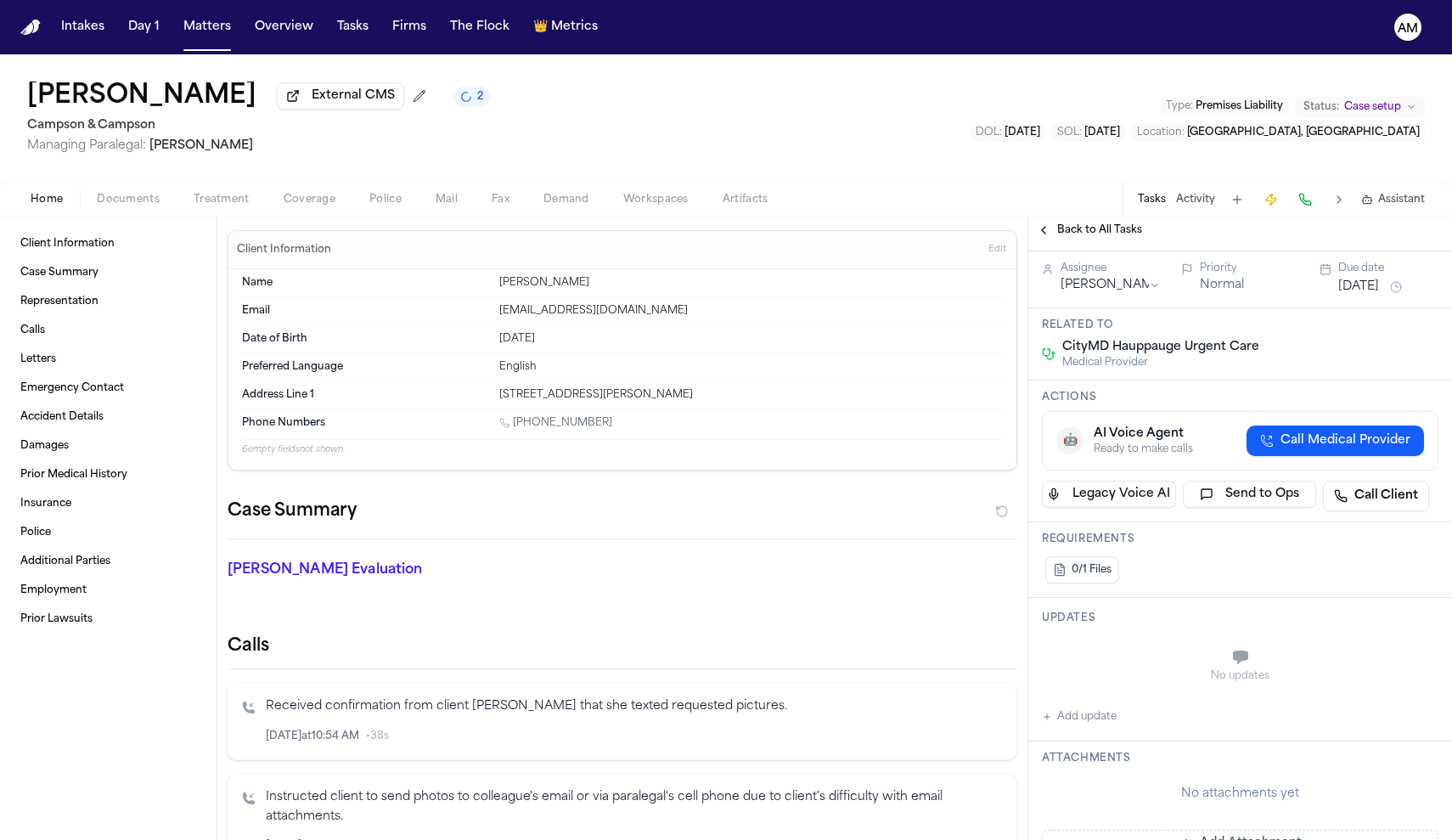
scroll to position [134, 0]
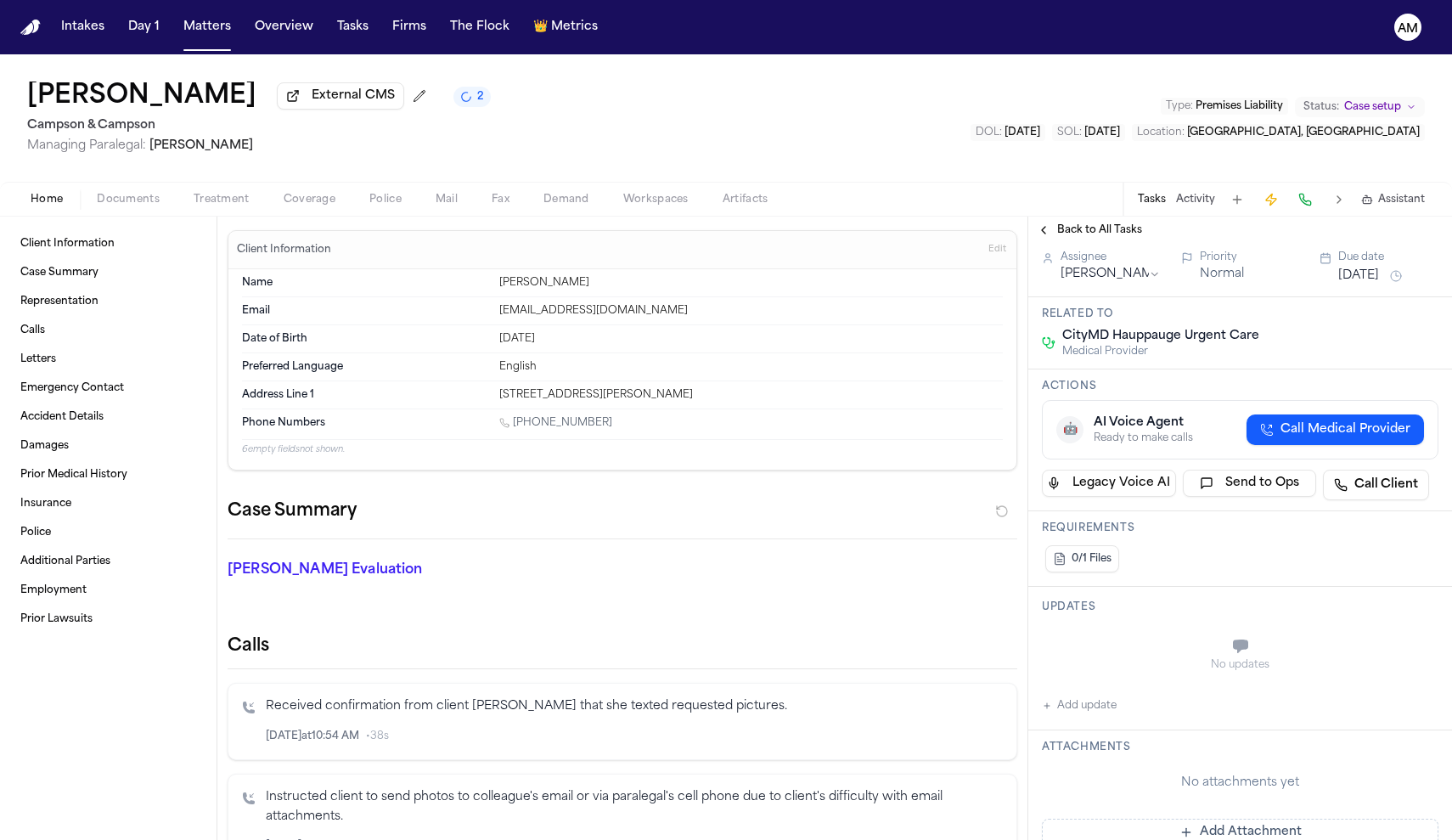
click at [1078, 714] on button "Add update" at bounding box center [1079, 705] width 75 height 20
click at [1068, 688] on div "Private Cancel Add" at bounding box center [1250, 664] width 376 height 81
click at [1075, 684] on button "Private" at bounding box center [1076, 688] width 14 height 14
click at [1085, 655] on textarea "Add your update" at bounding box center [1251, 648] width 362 height 34
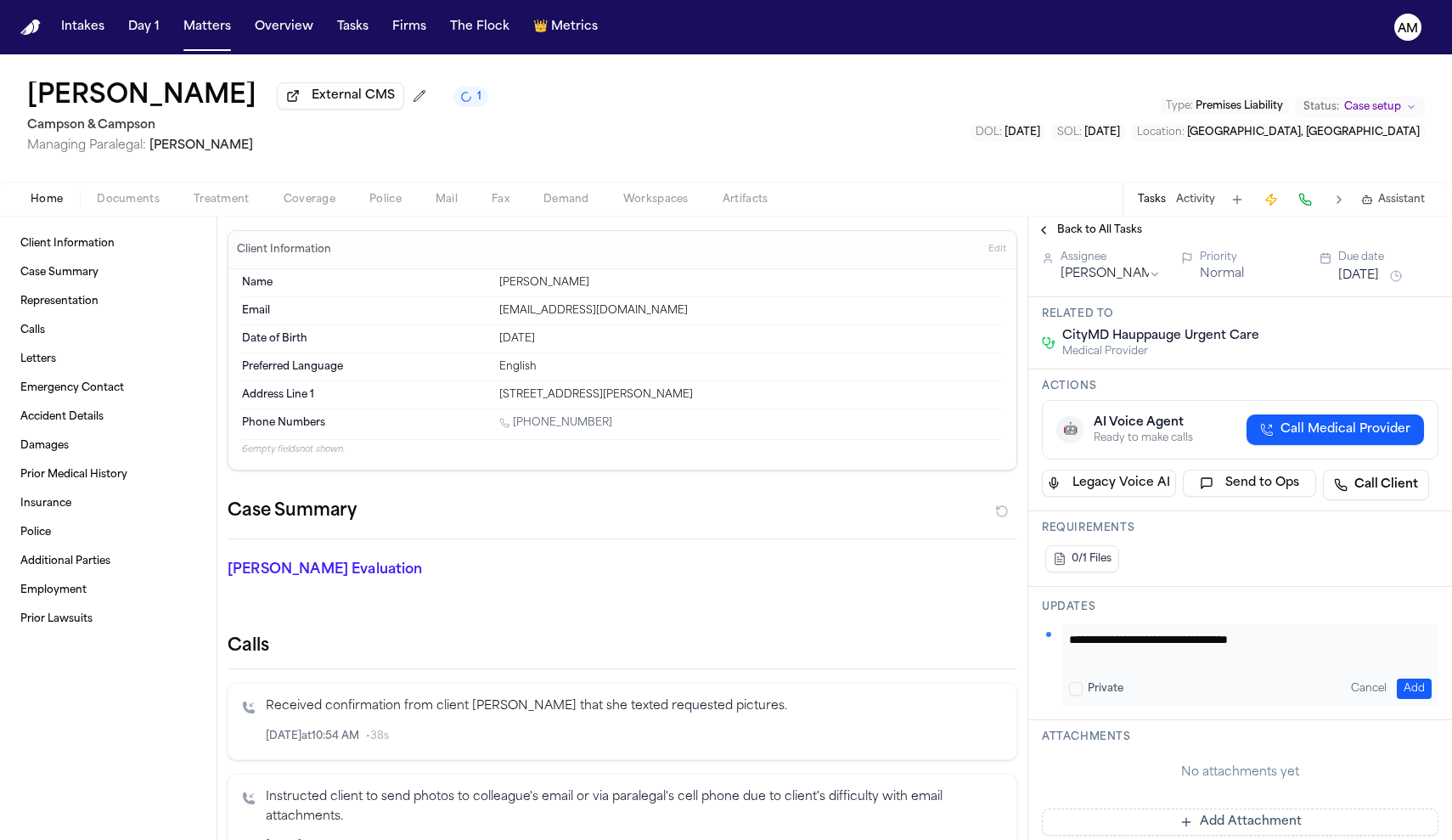
type textarea "**********"
click at [1419, 689] on button "Add" at bounding box center [1414, 688] width 35 height 20
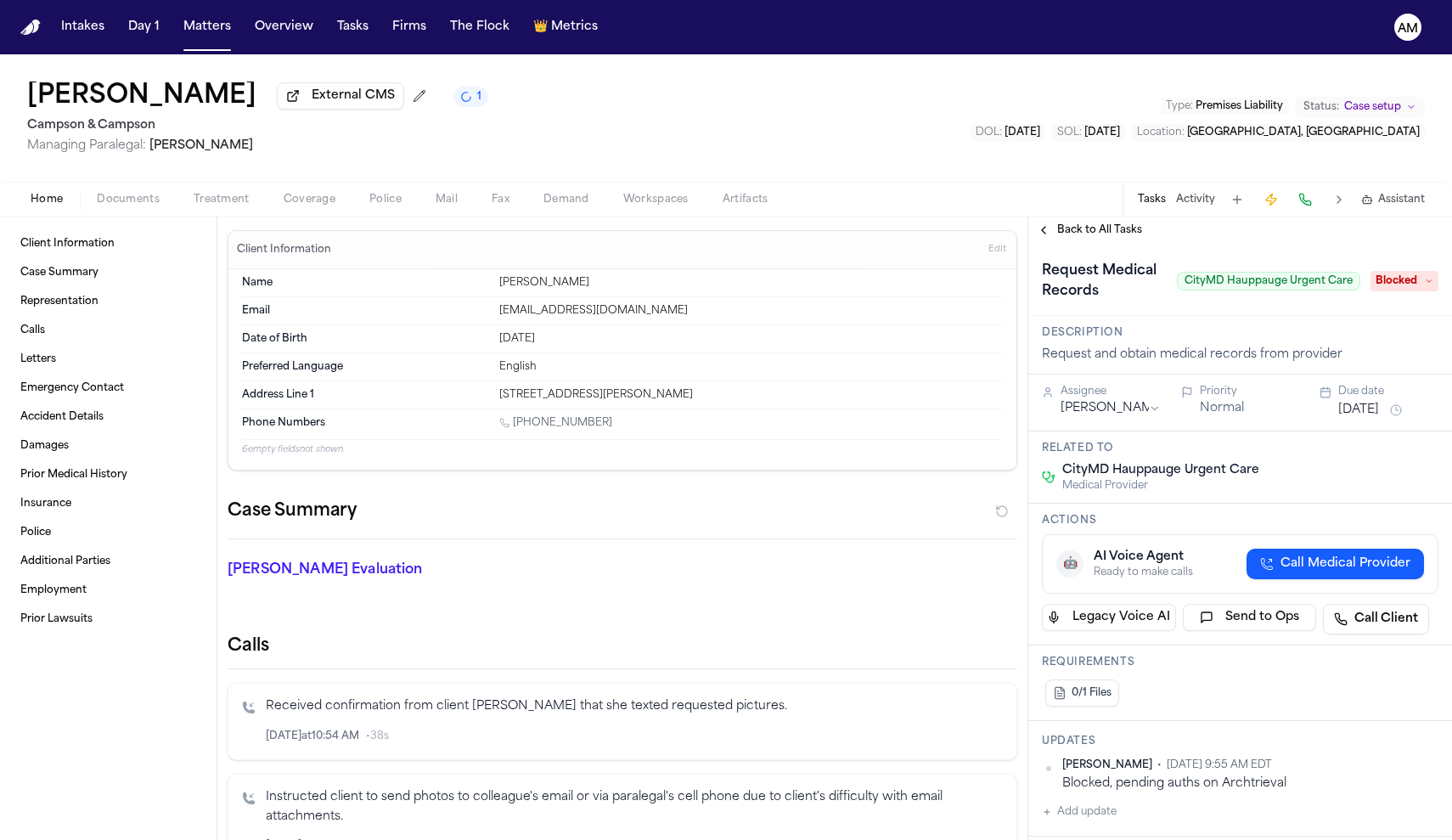
scroll to position [0, 0]
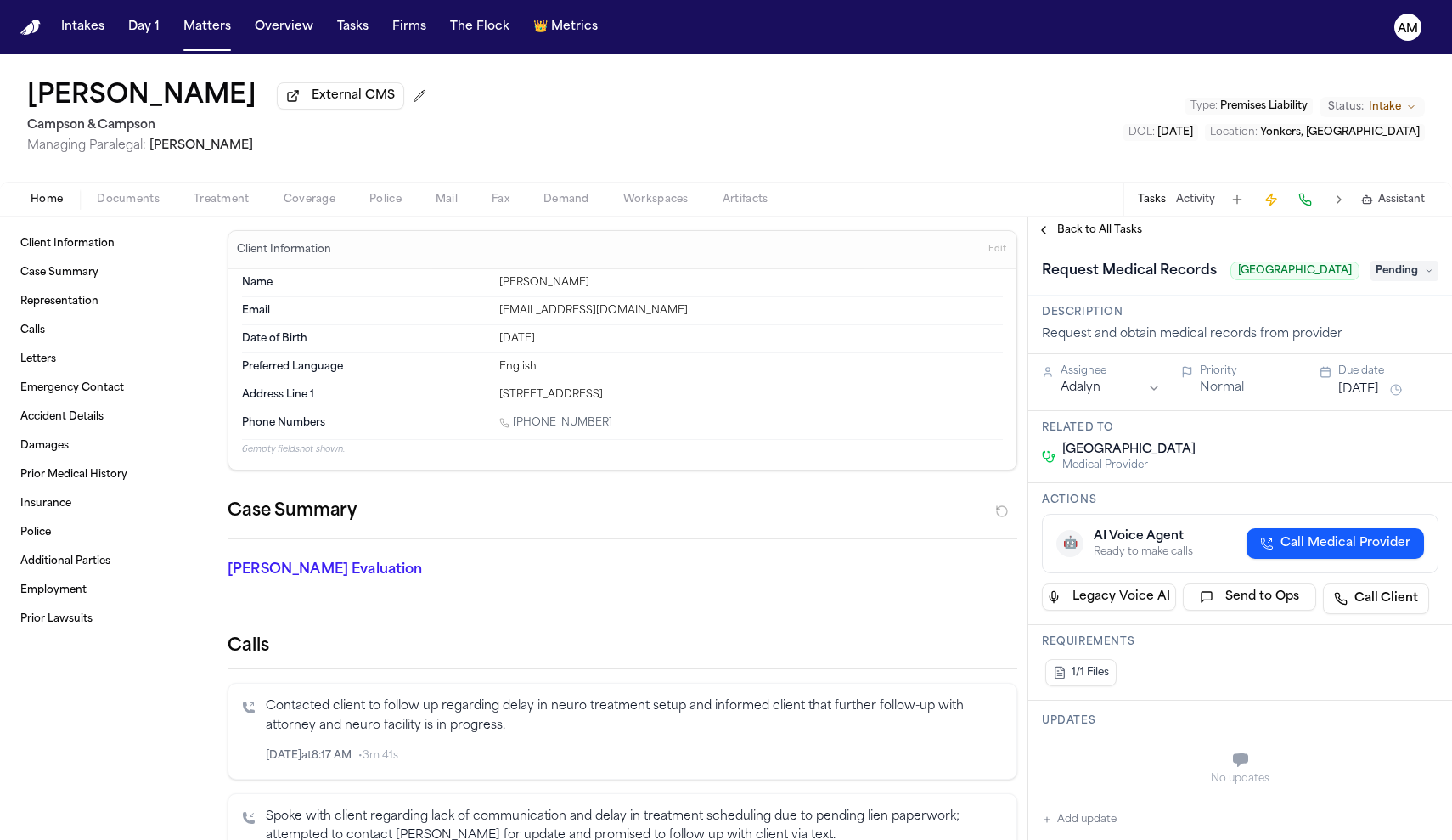
click at [1419, 281] on span "Pending" at bounding box center [1404, 271] width 67 height 20
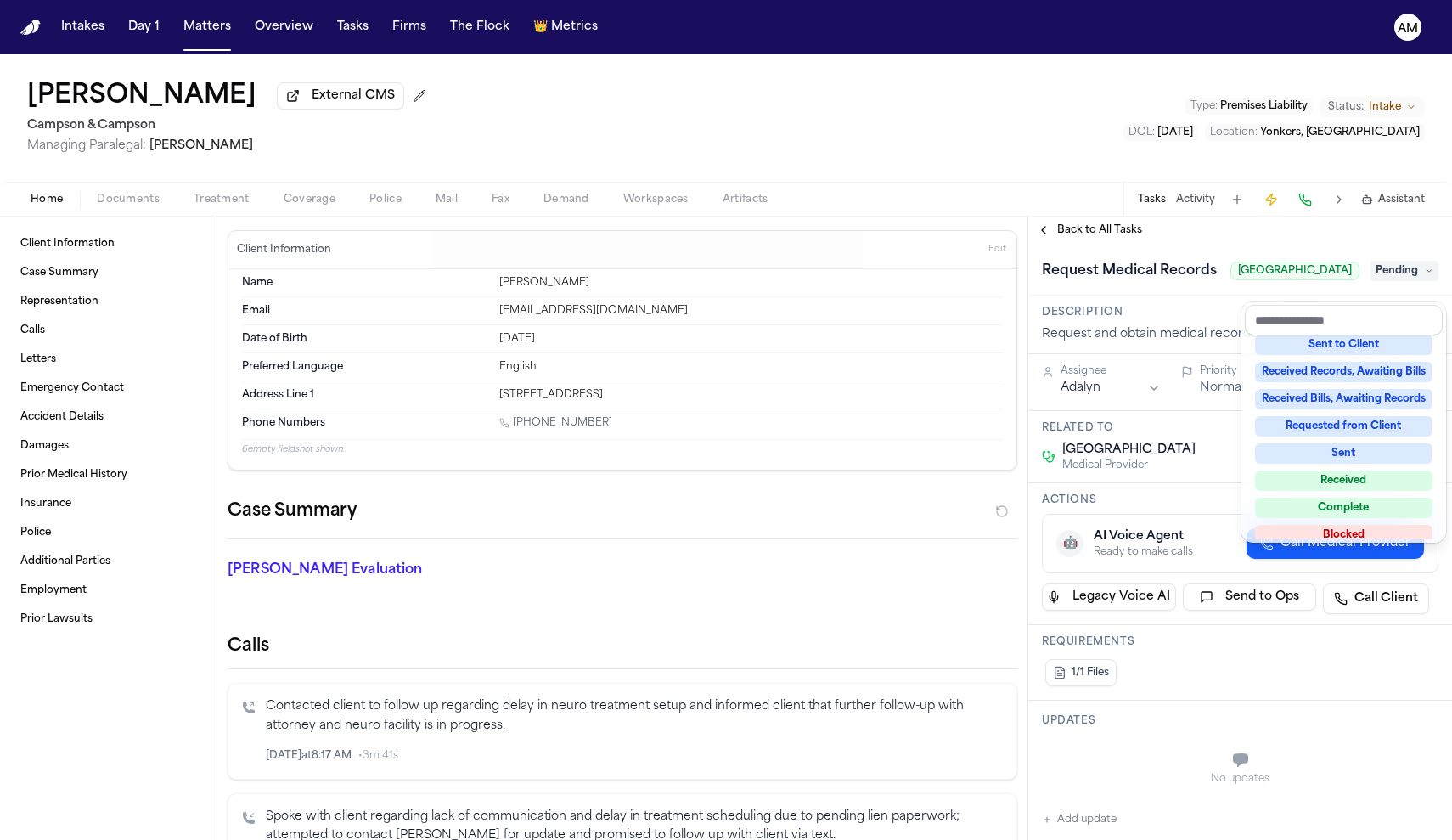
scroll to position [226, 0]
click at [1362, 526] on div "Blocked" at bounding box center [1344, 532] width 177 height 20
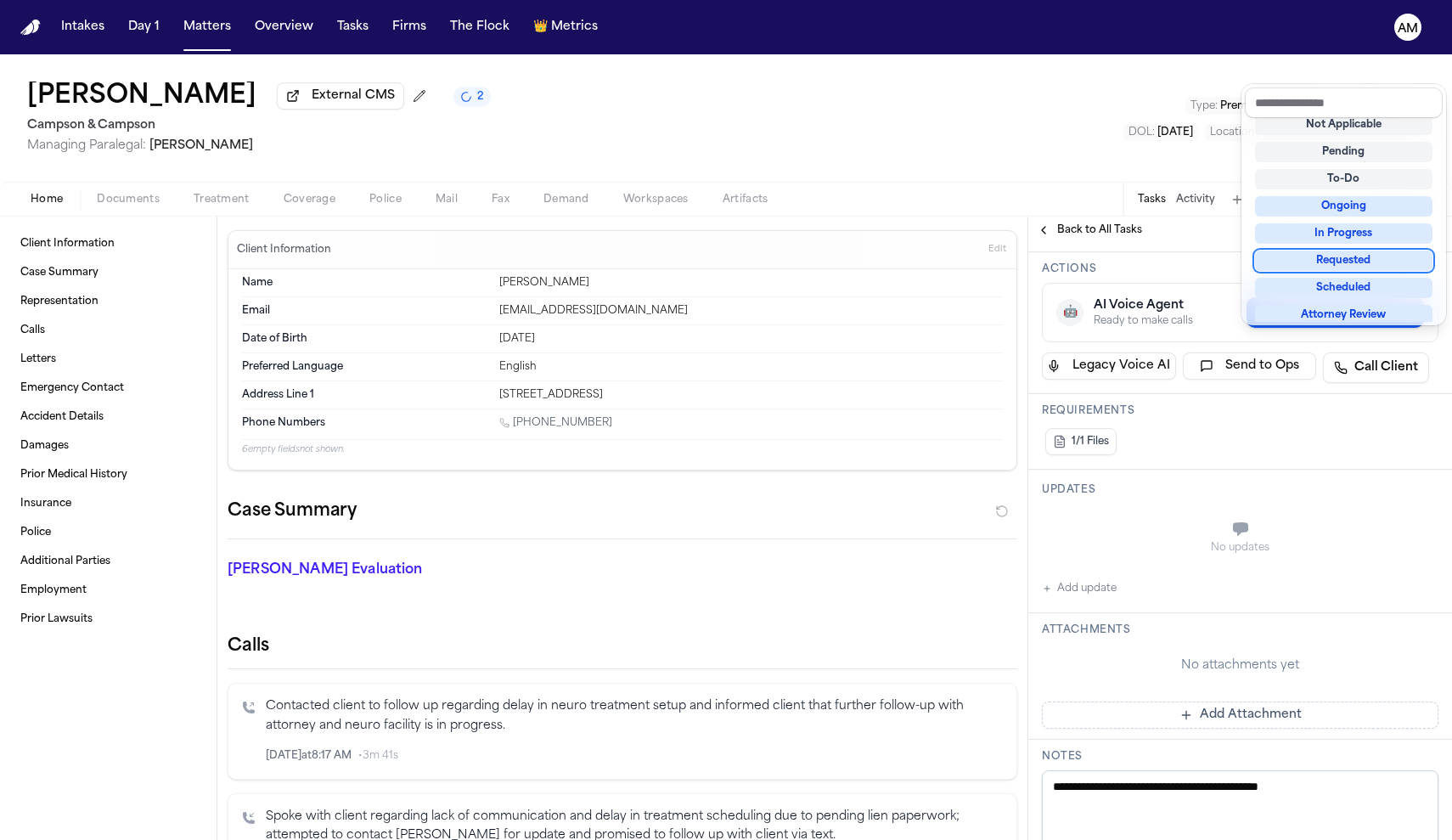
scroll to position [237, 0]
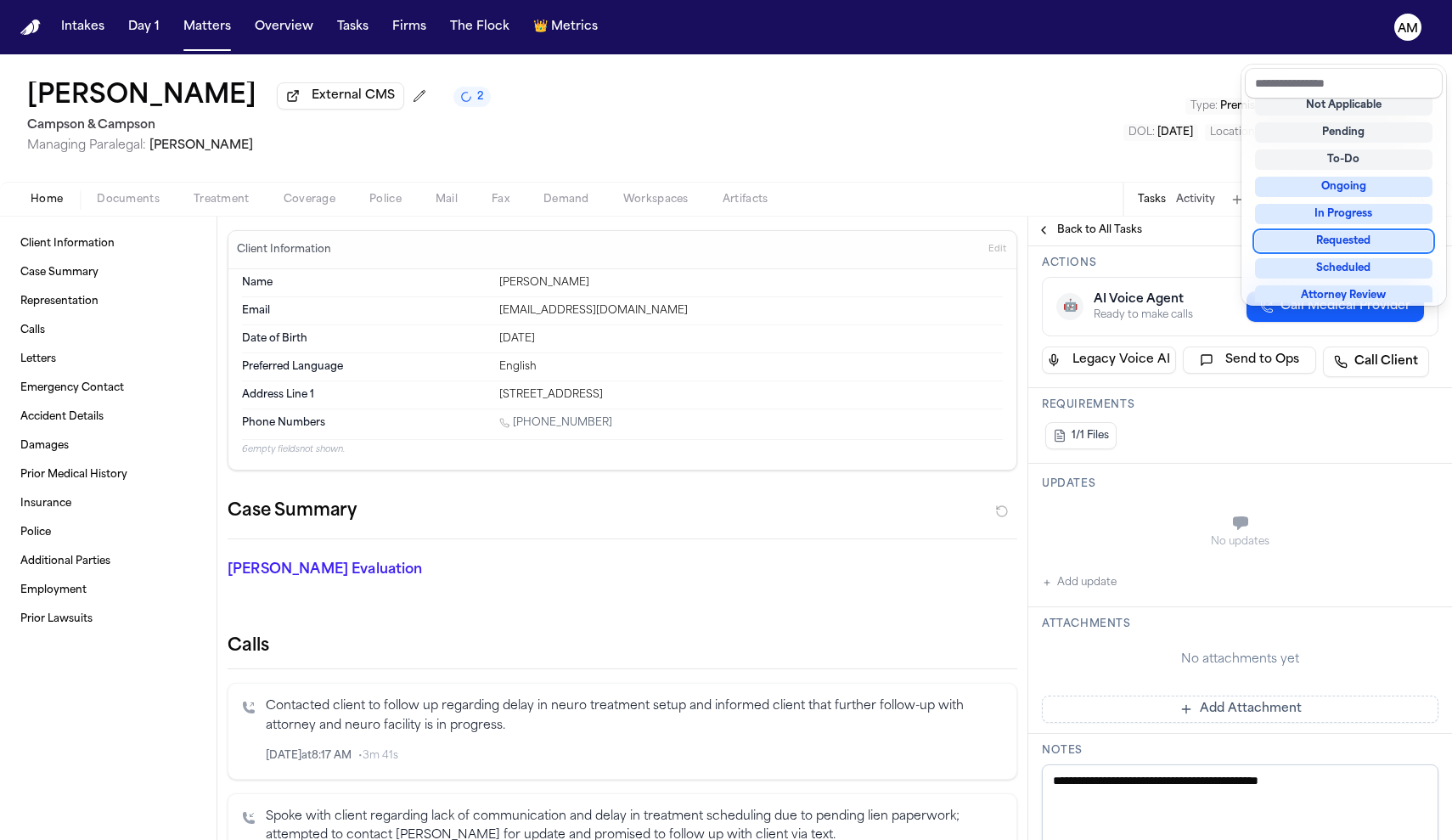
click at [1107, 602] on div "**********" at bounding box center [1240, 627] width 423 height 1243
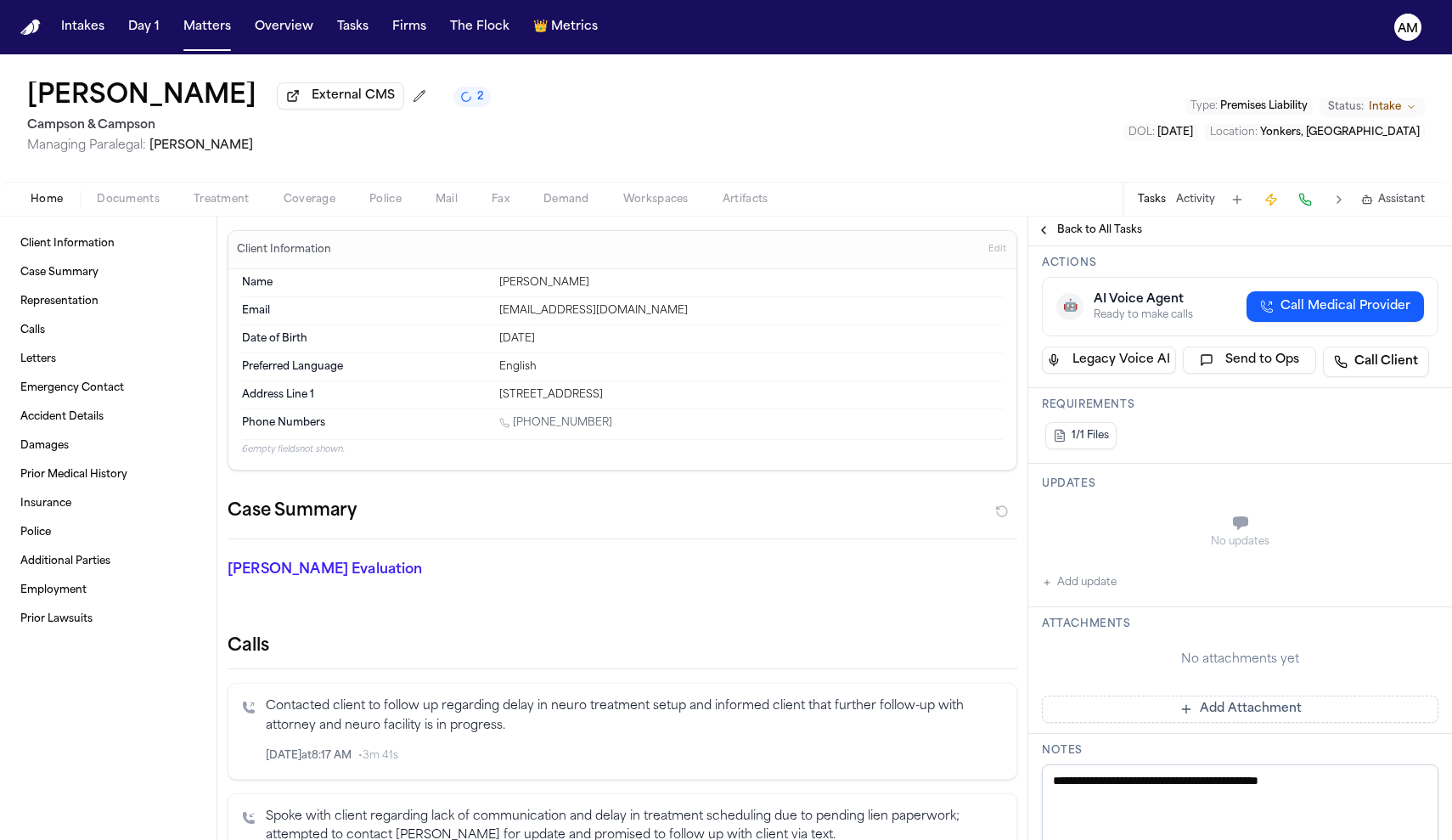
click at [1091, 607] on div "Updates No updates Add update" at bounding box center [1240, 535] width 423 height 143
click at [1088, 592] on button "Add update" at bounding box center [1079, 582] width 75 height 20
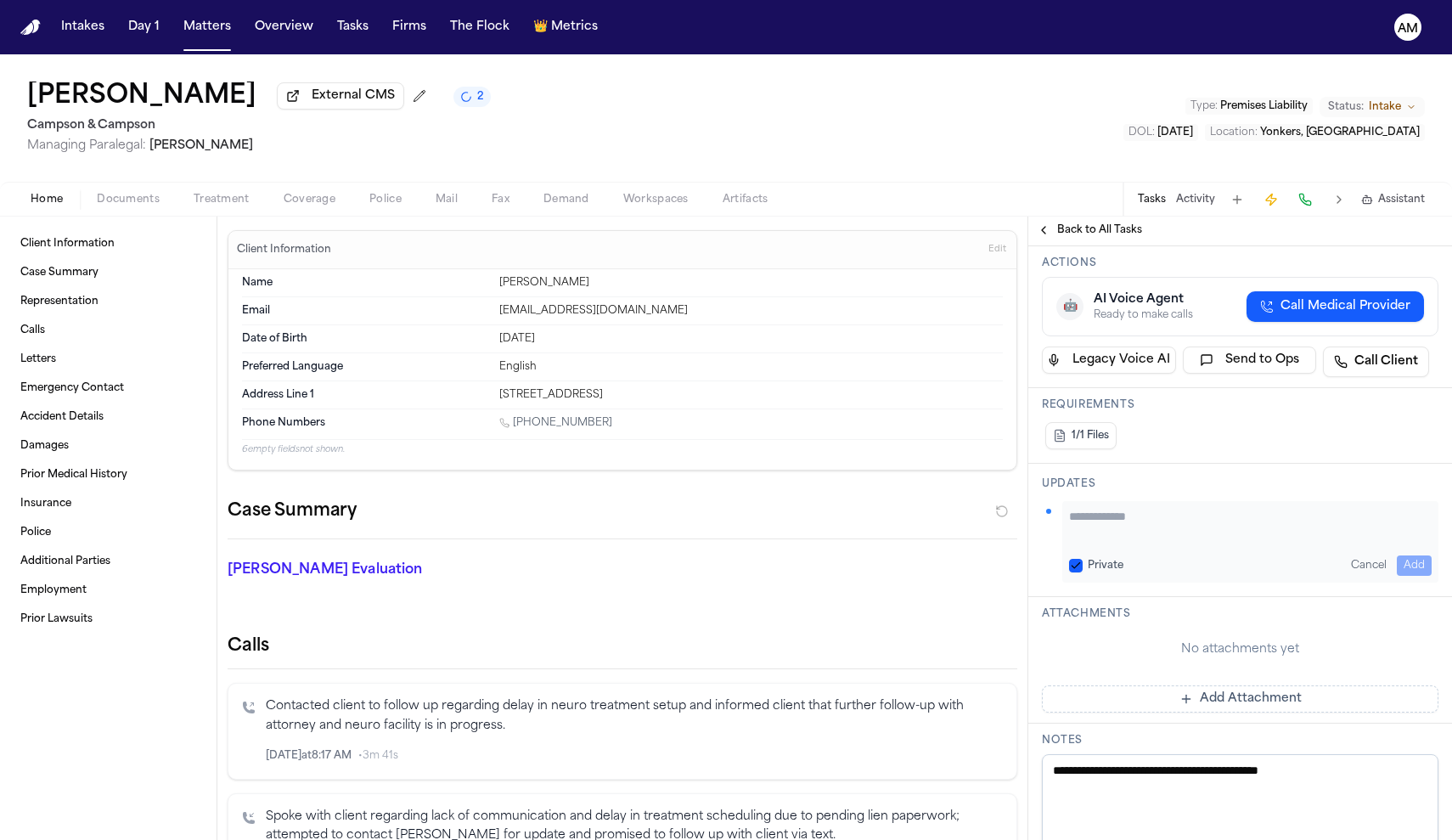
click at [1077, 572] on button "Private" at bounding box center [1076, 566] width 14 height 14
click at [1116, 535] on textarea "Add your update" at bounding box center [1251, 524] width 362 height 34
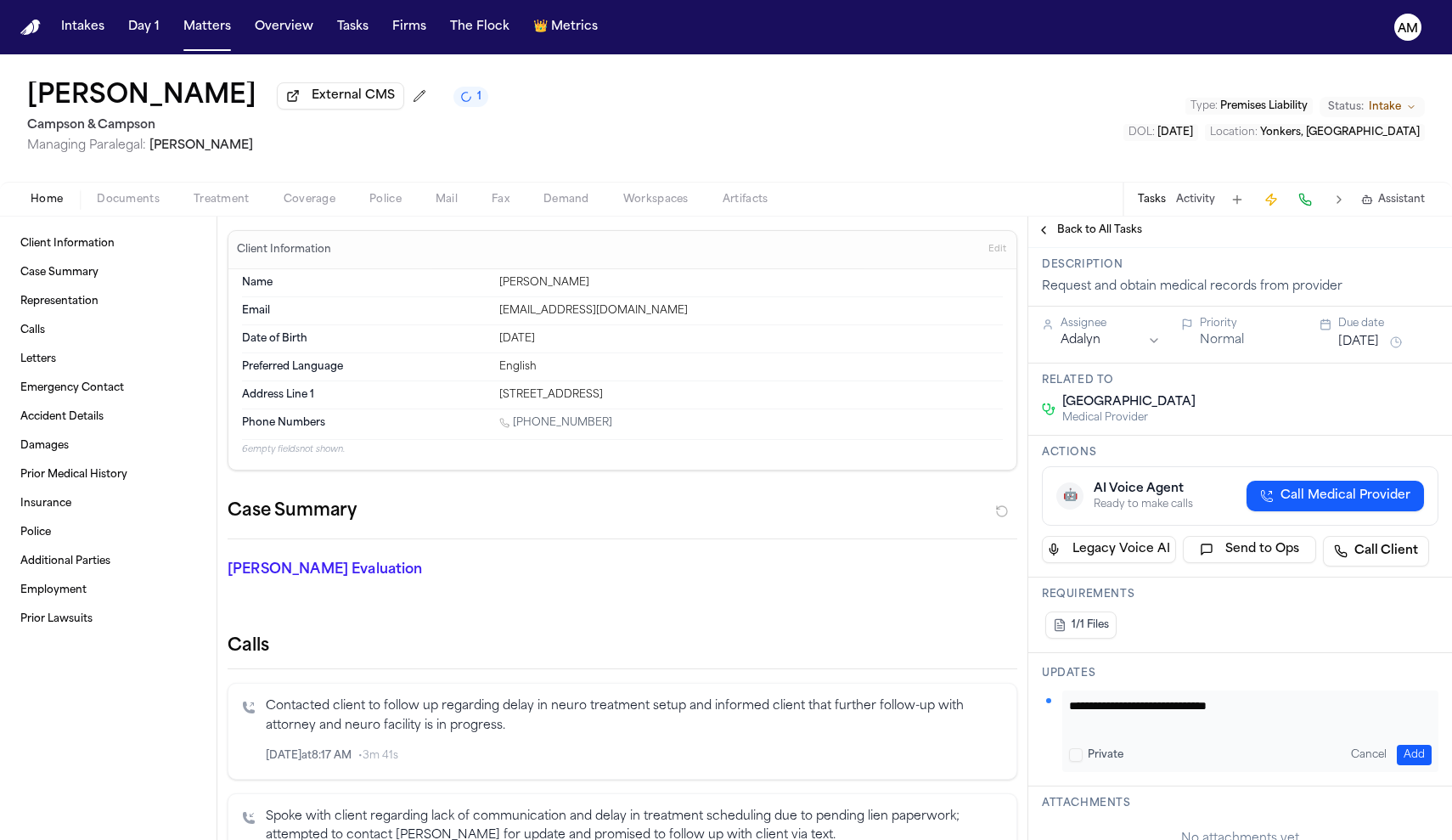
scroll to position [40, 0]
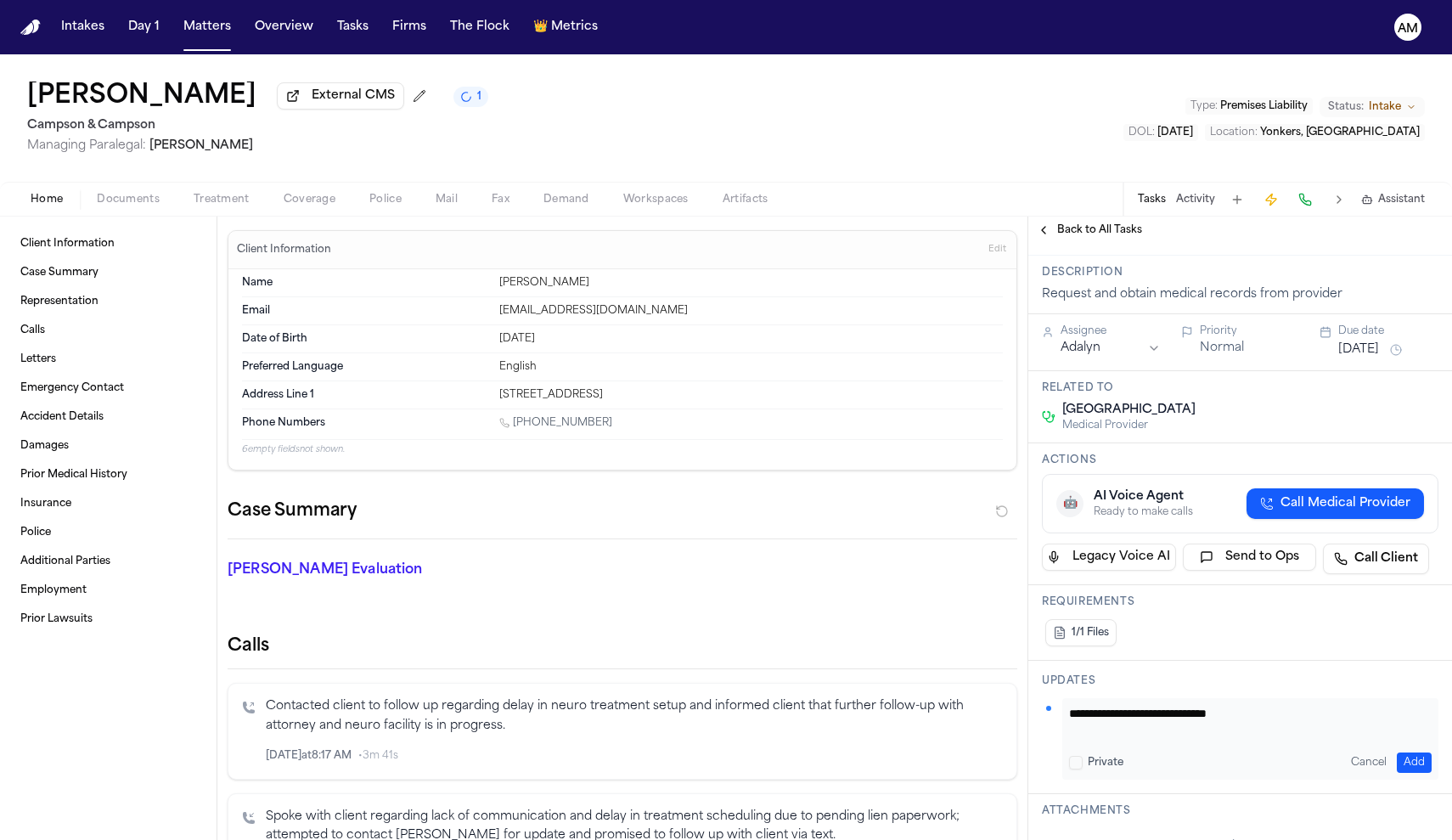
click at [1348, 359] on button "Sep 4, 2025" at bounding box center [1359, 349] width 41 height 17
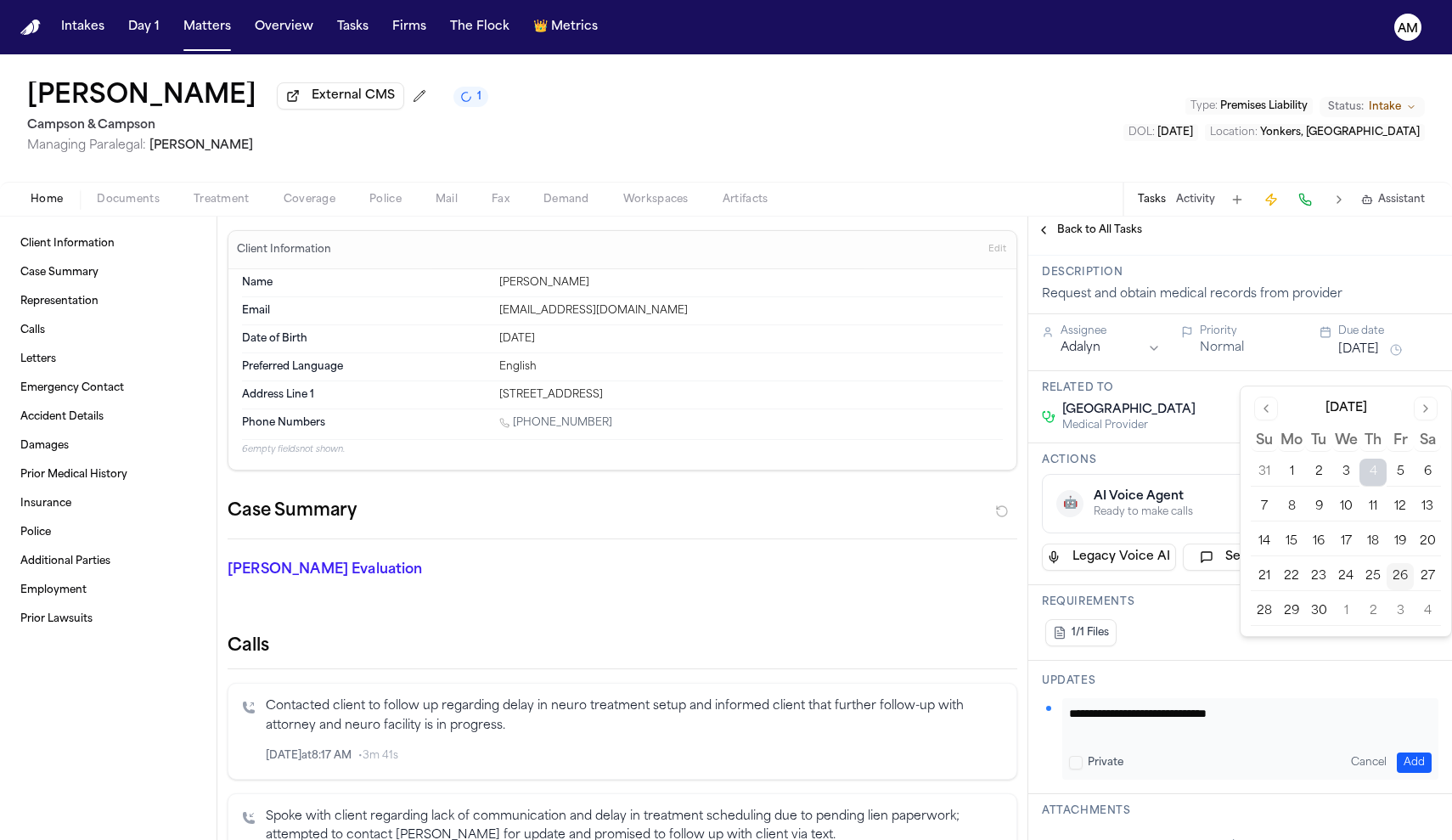
click at [1314, 616] on button "30" at bounding box center [1318, 611] width 27 height 27
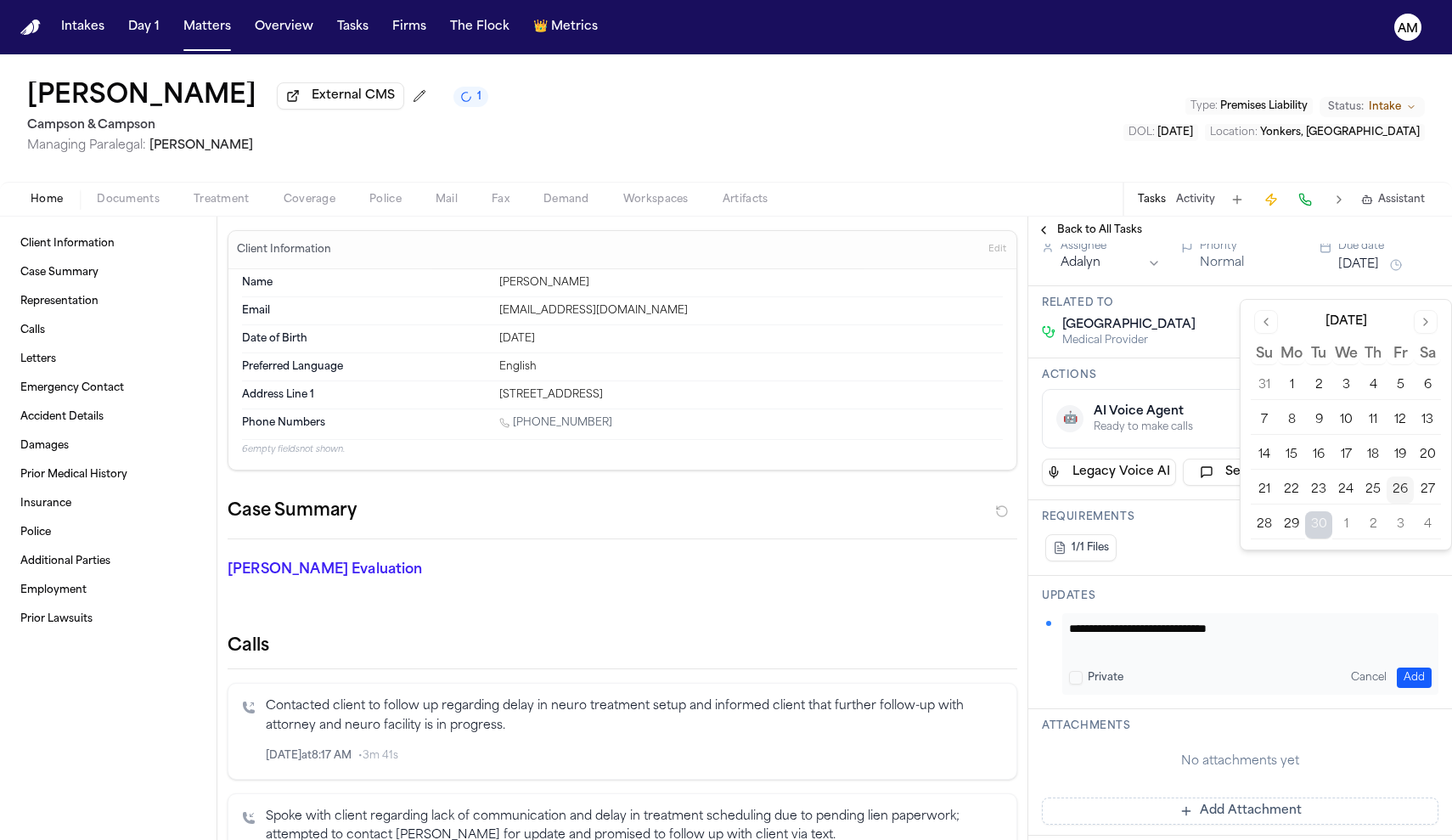
scroll to position [127, 0]
click at [1152, 652] on textarea "**********" at bounding box center [1251, 635] width 362 height 34
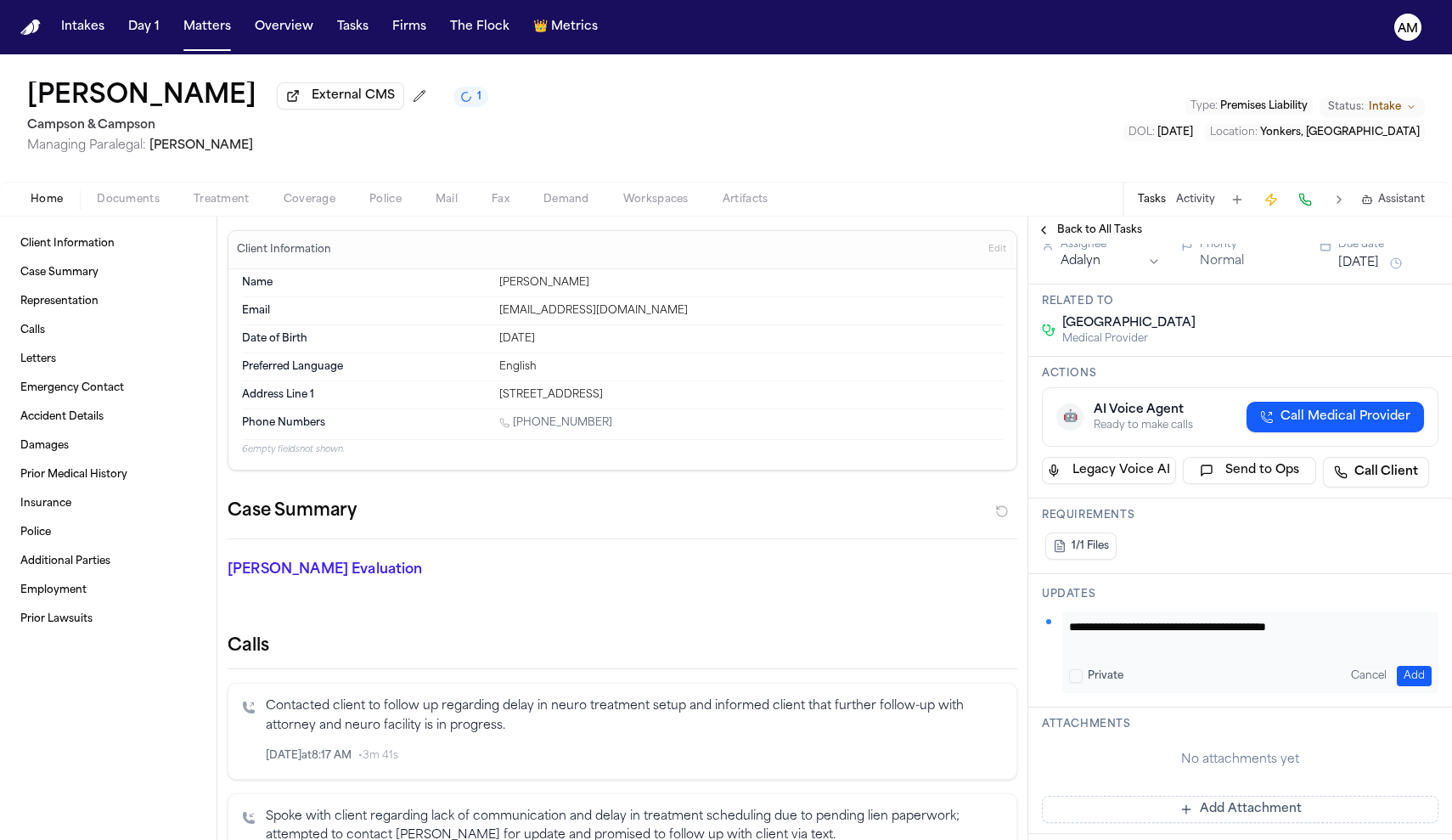
type textarea "**********"
click at [1413, 686] on button "Add" at bounding box center [1414, 676] width 35 height 20
